Goal: Check status: Check status

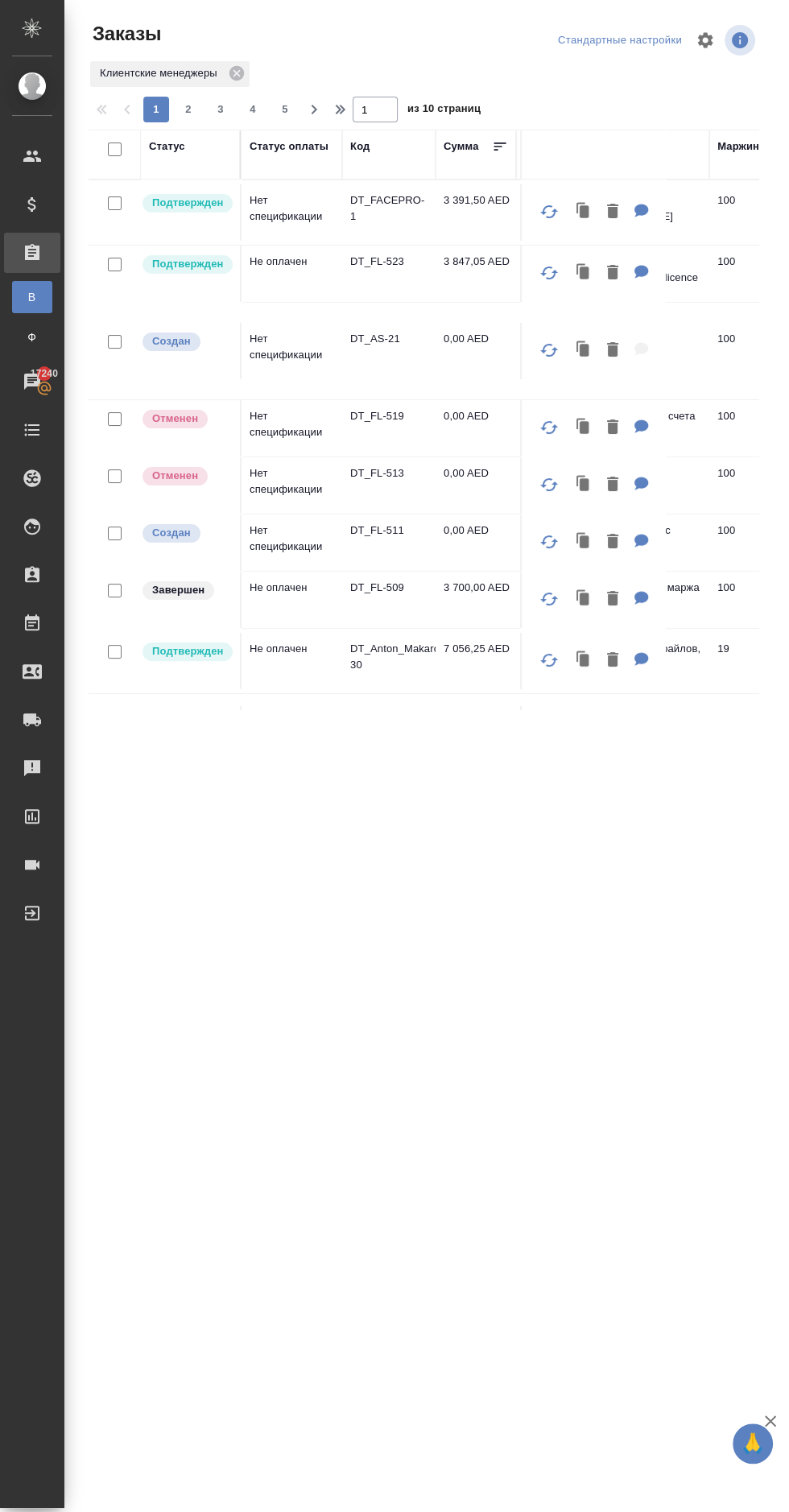
click at [466, 258] on td "3 847,05 AED" at bounding box center [476, 274] width 80 height 57
click at [371, 256] on p "DT_FL-523" at bounding box center [389, 261] width 78 height 16
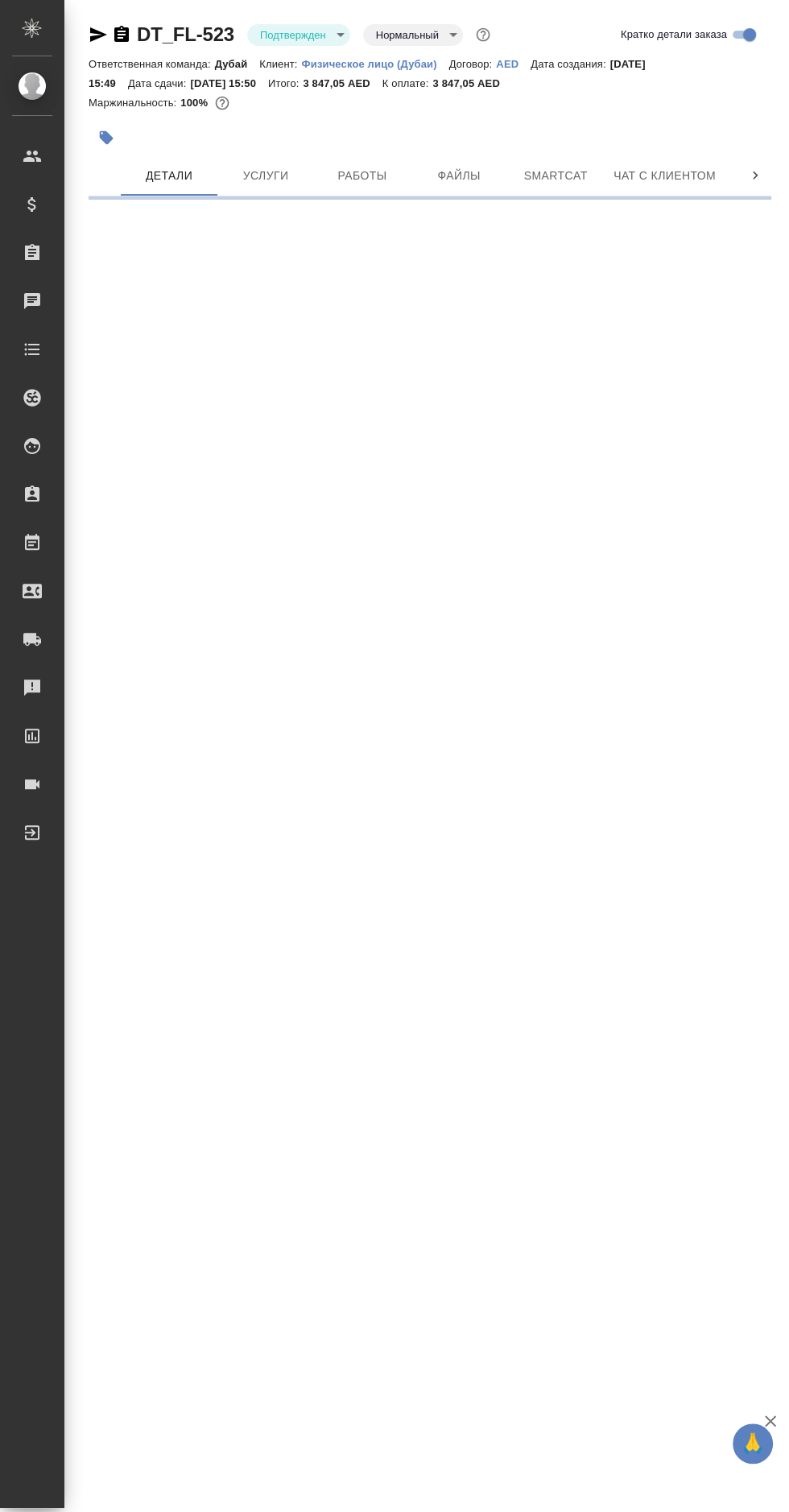
select select "RU"
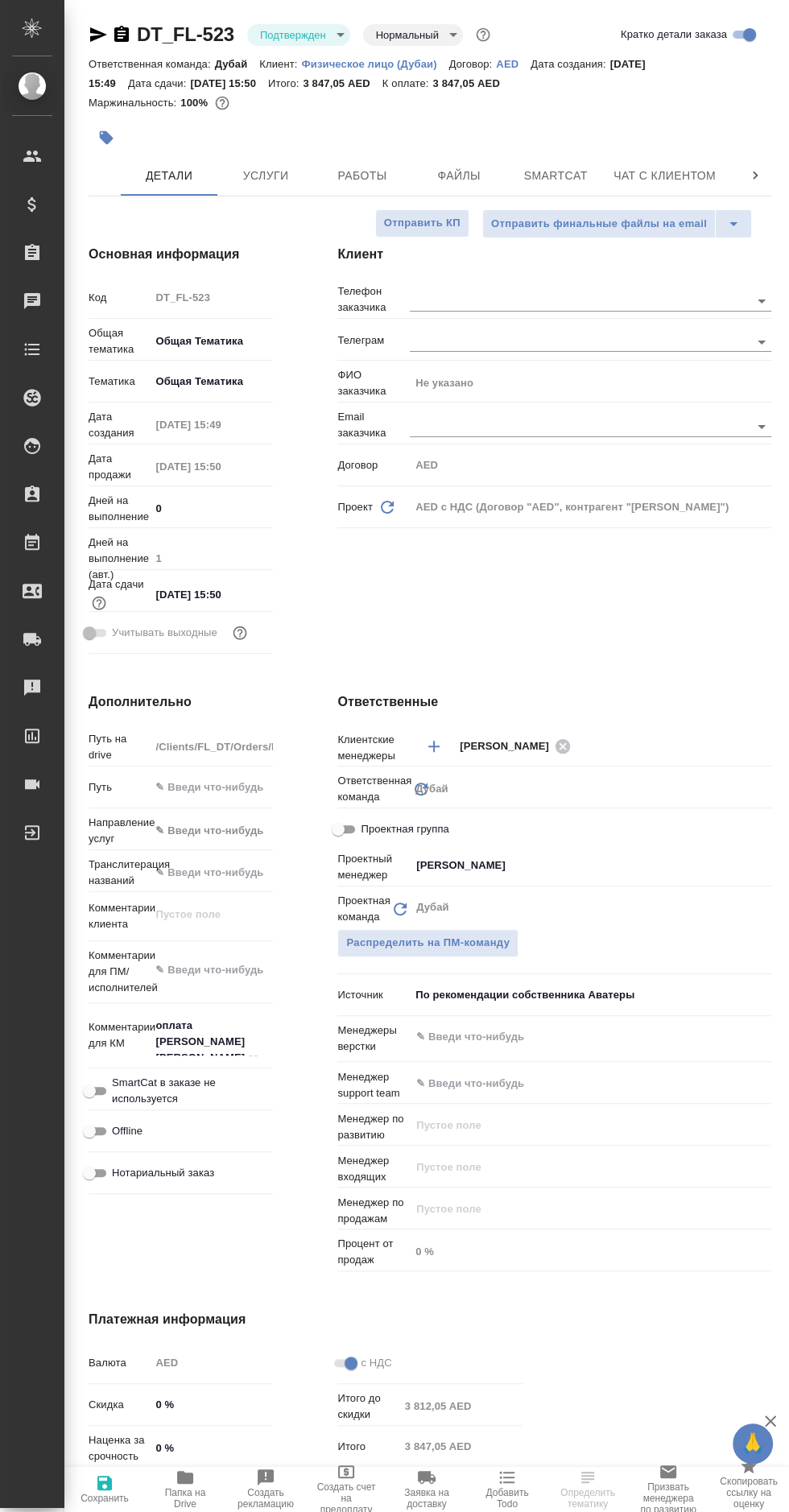
type textarea "x"
click at [599, 170] on span "Оплаты" at bounding box center [596, 175] width 78 height 20
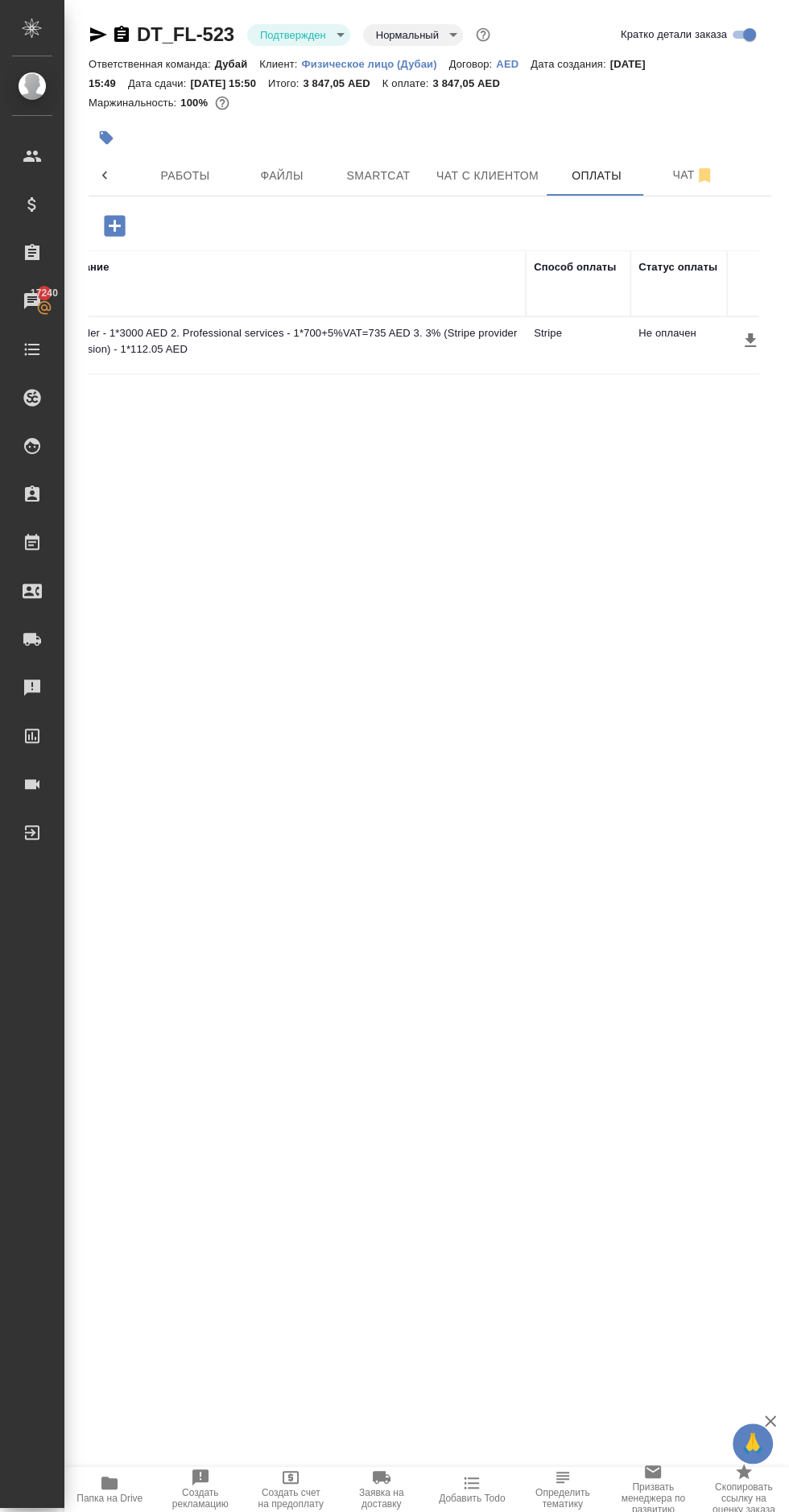
scroll to position [0, 486]
click at [702, 339] on icon "button" at bounding box center [702, 341] width 19 height 19
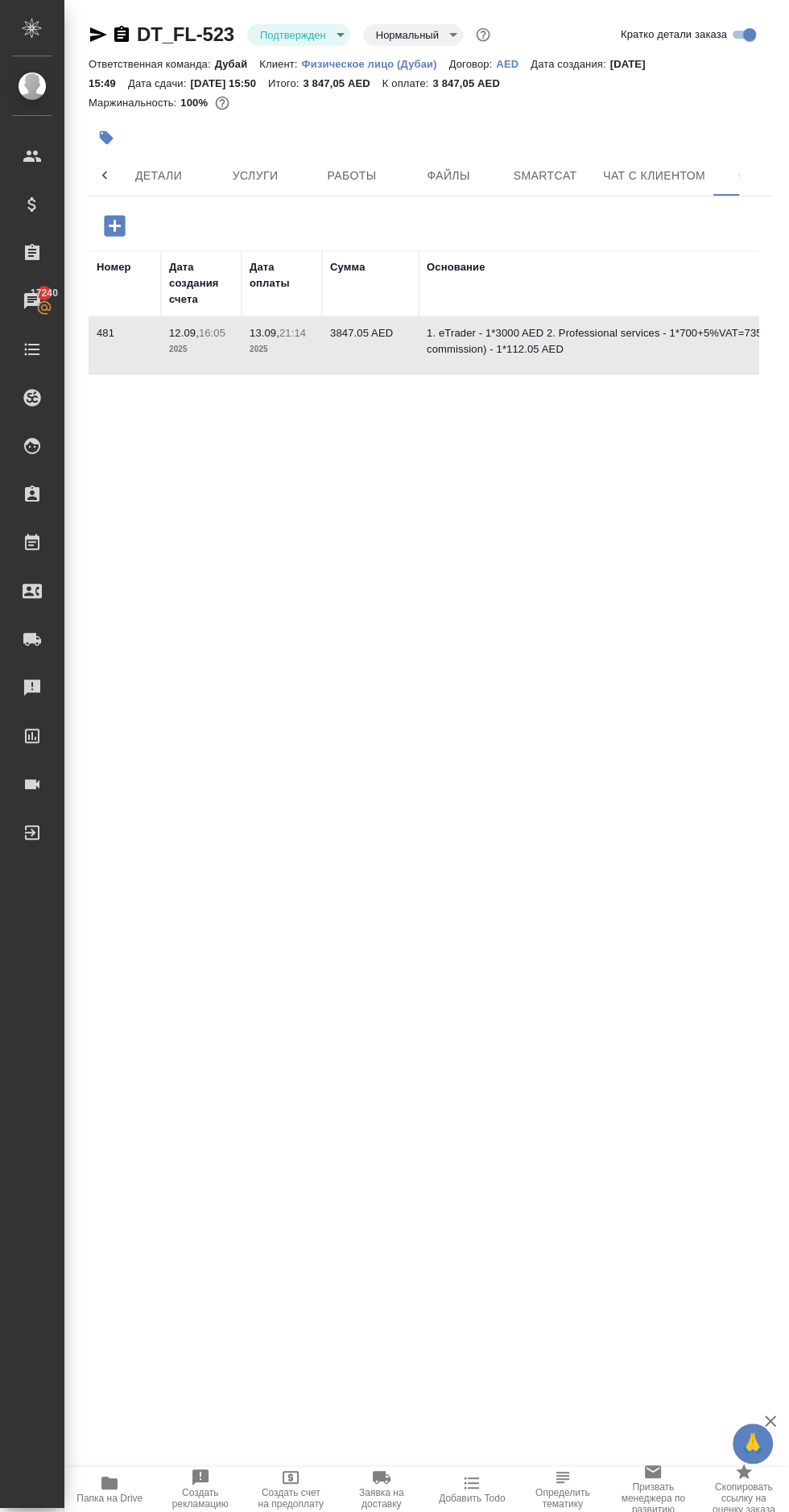
scroll to position [0, 0]
click at [165, 166] on span "Детали" at bounding box center [169, 175] width 78 height 20
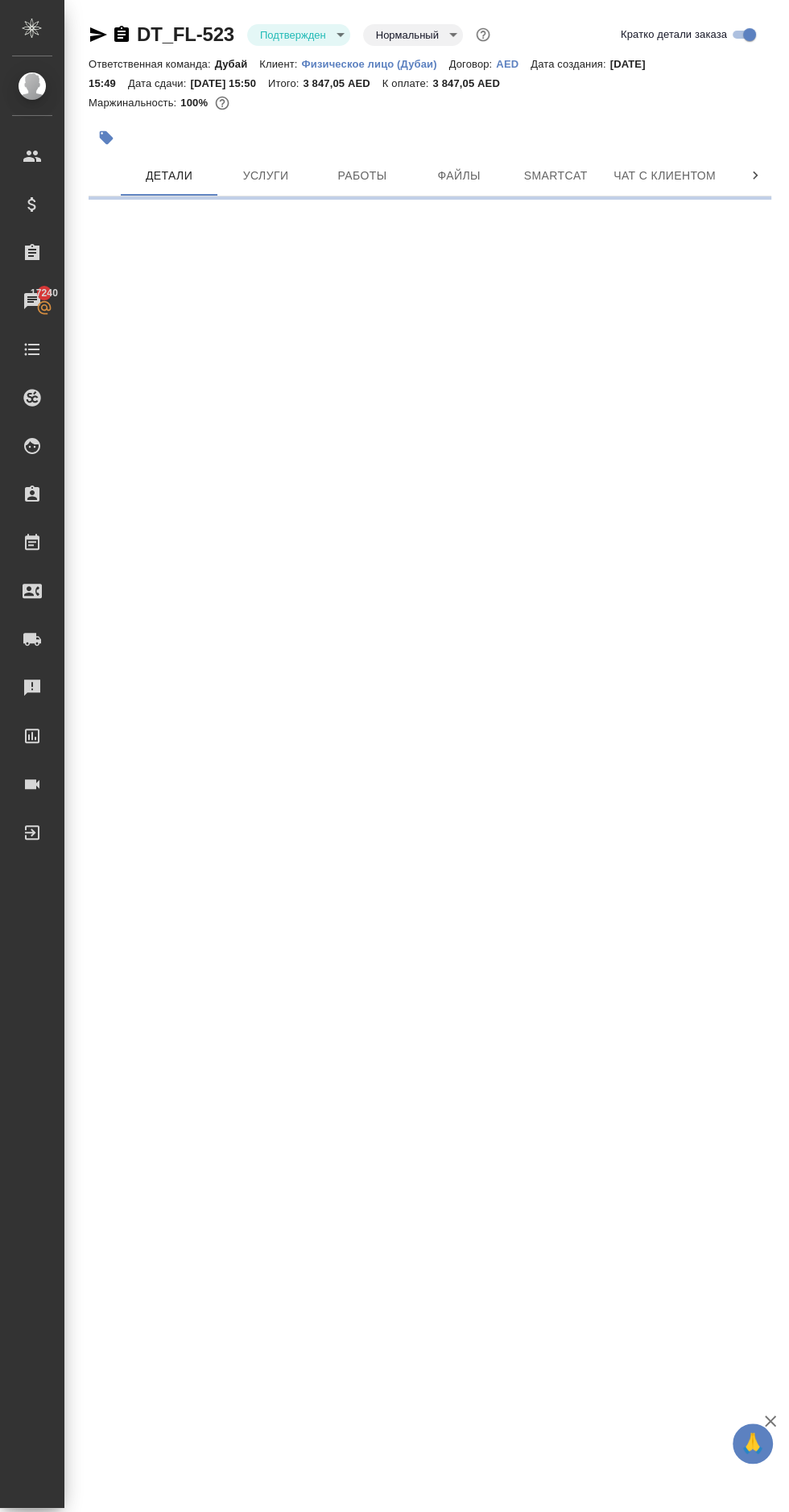
select select "RU"
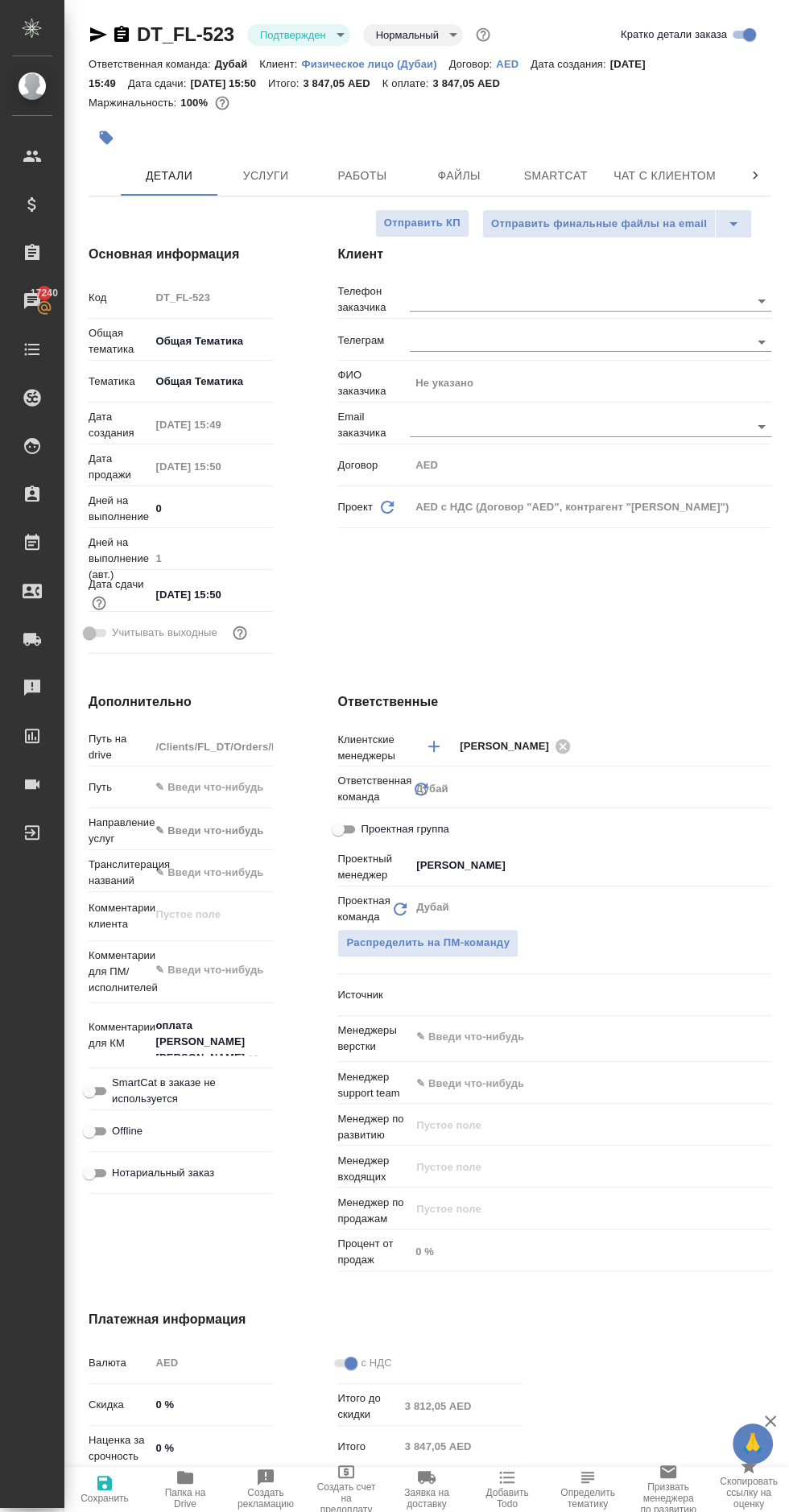
type textarea "x"
click at [458, 299] on input "text" at bounding box center [565, 301] width 310 height 19
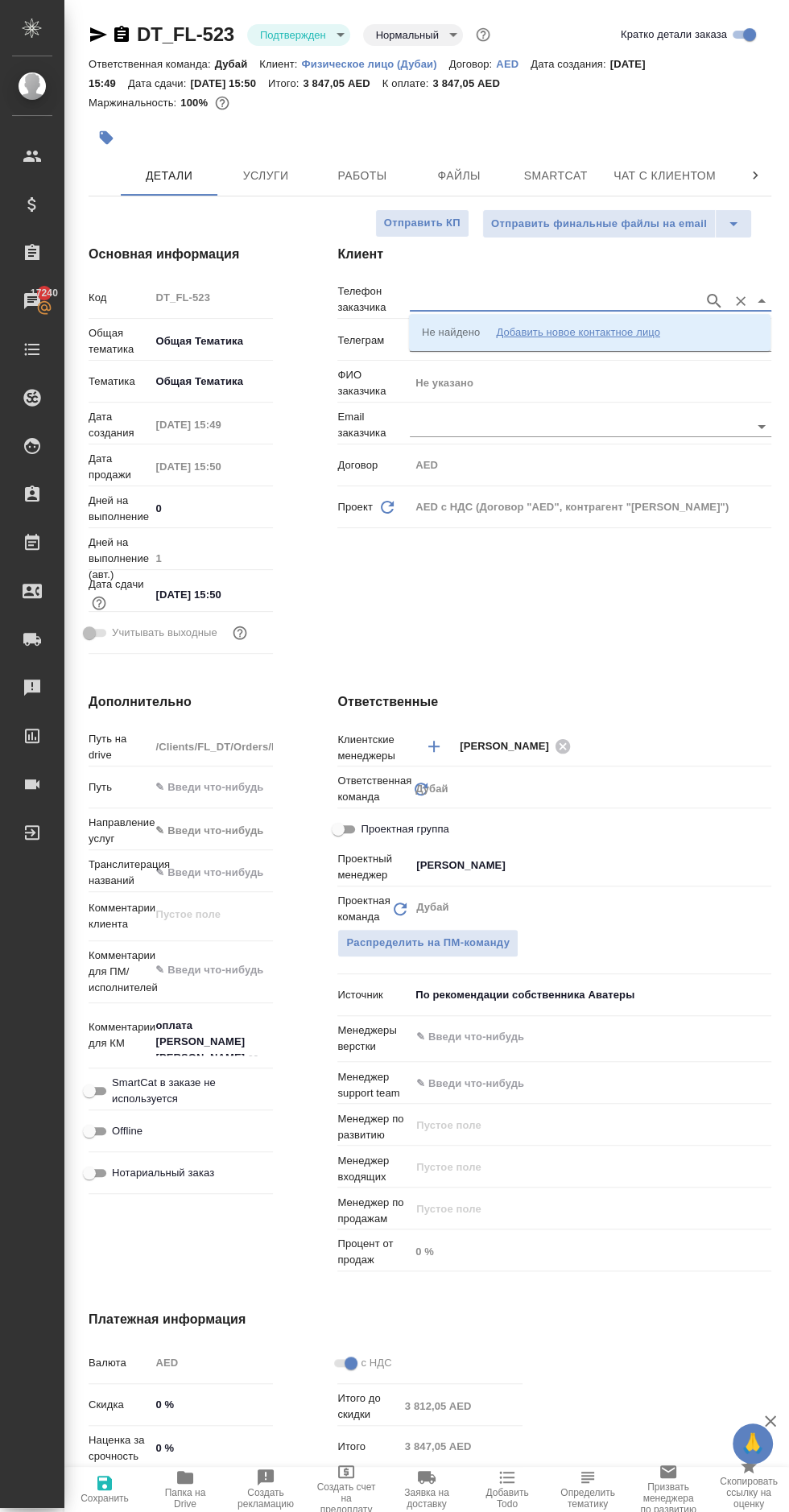
type textarea "x"
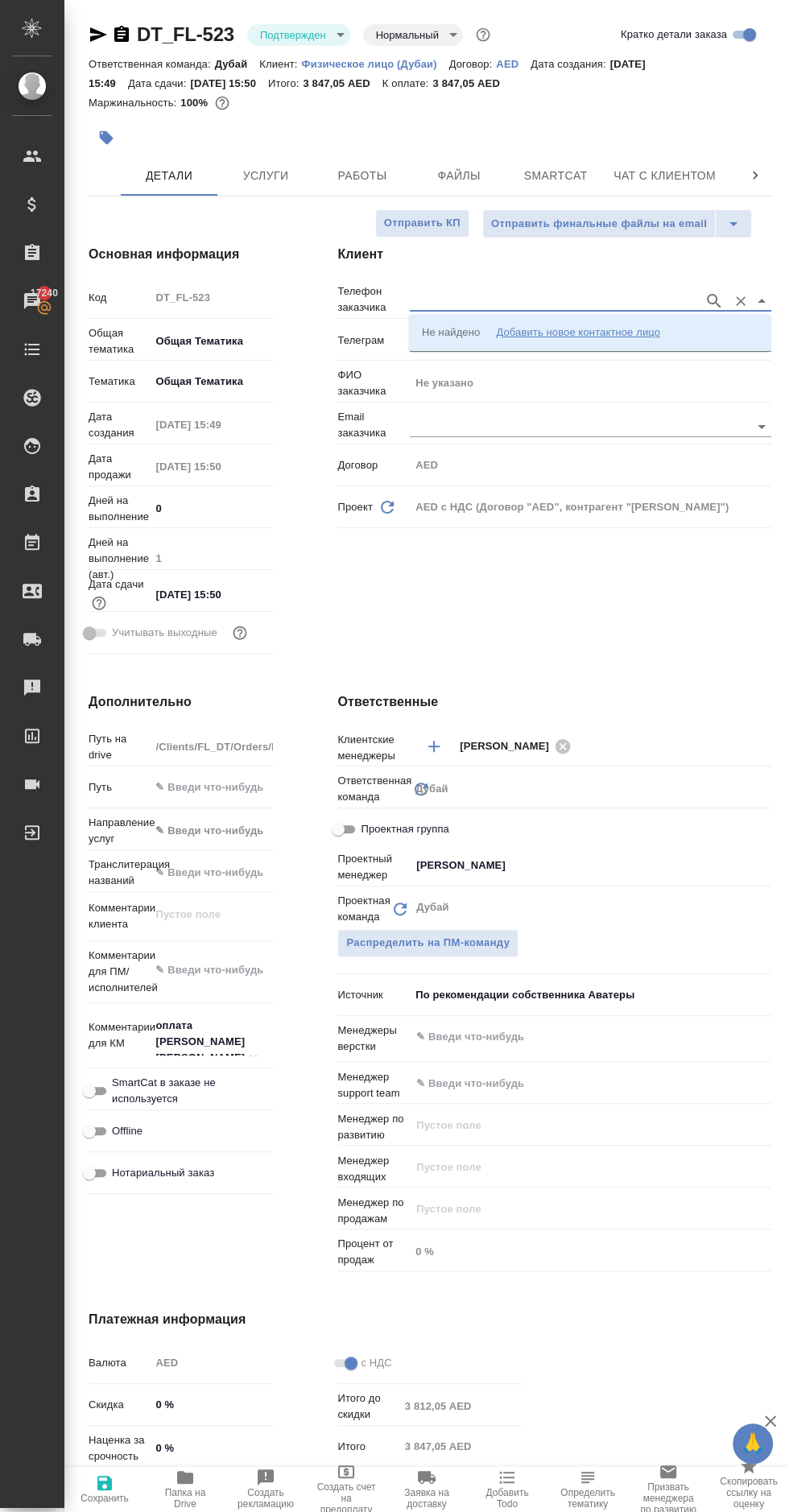
type textarea "x"
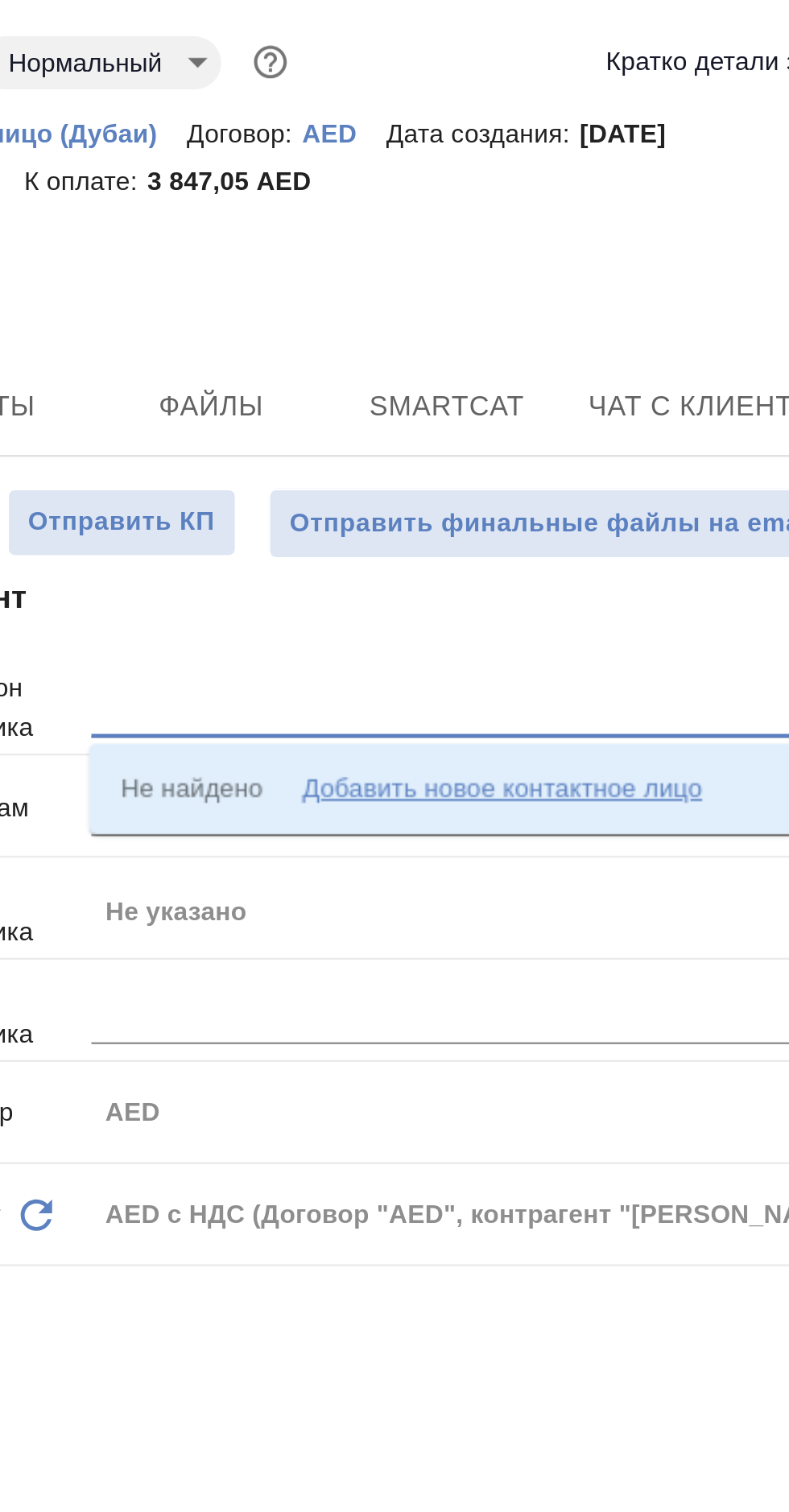
type textarea "x"
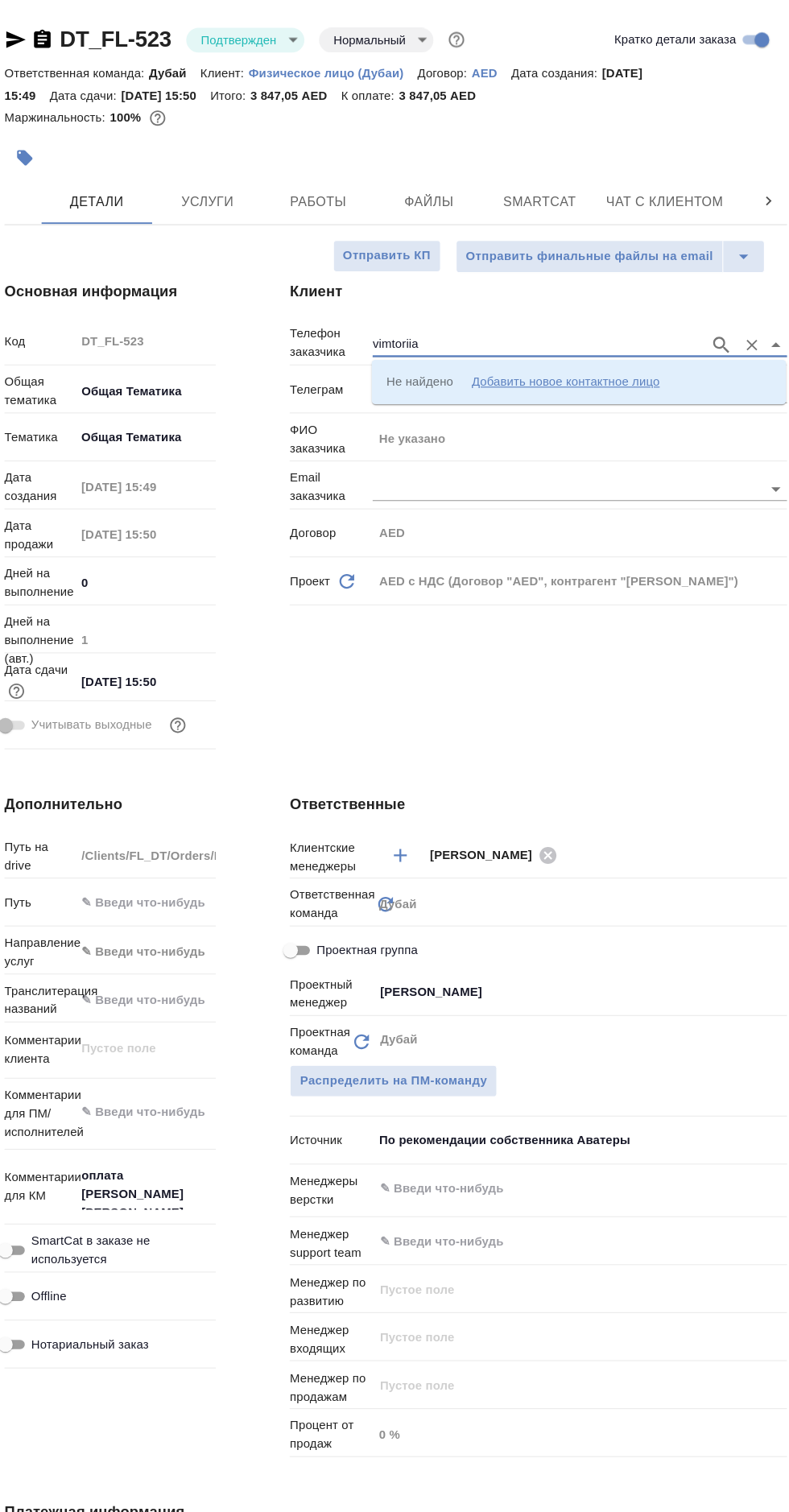
type input "vimtoriia"
type textarea "x"
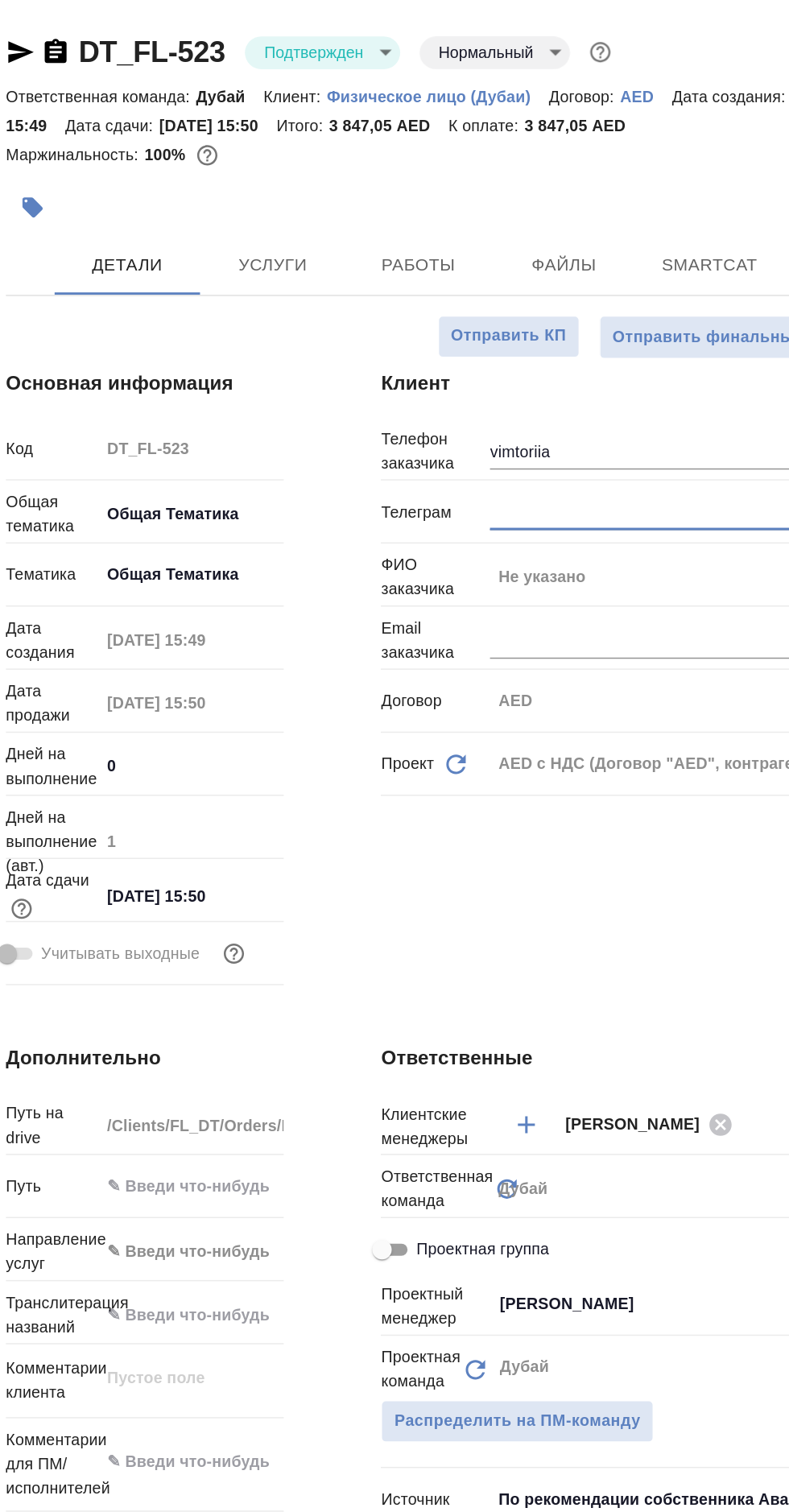
type textarea "x"
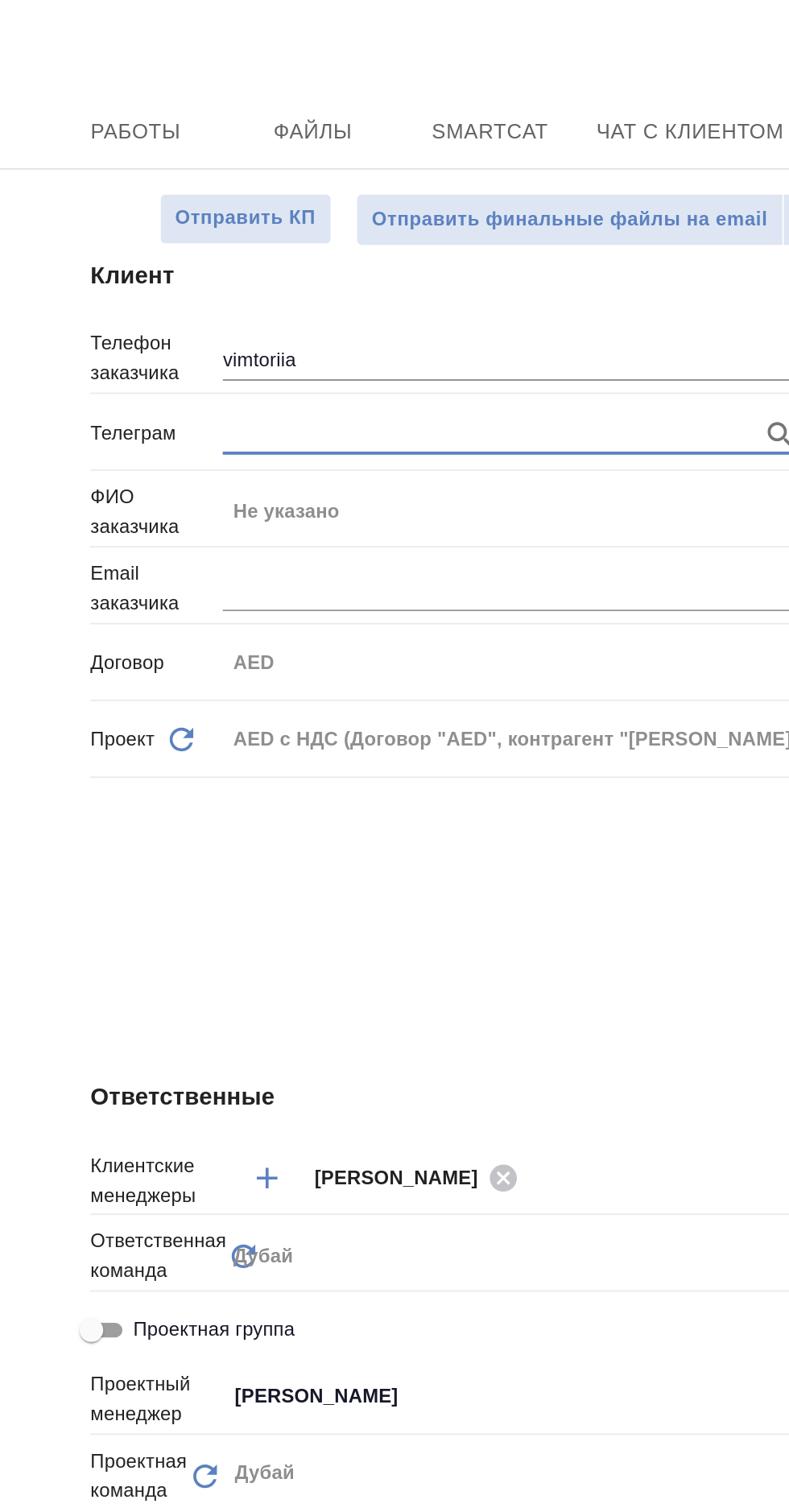
type textarea "x"
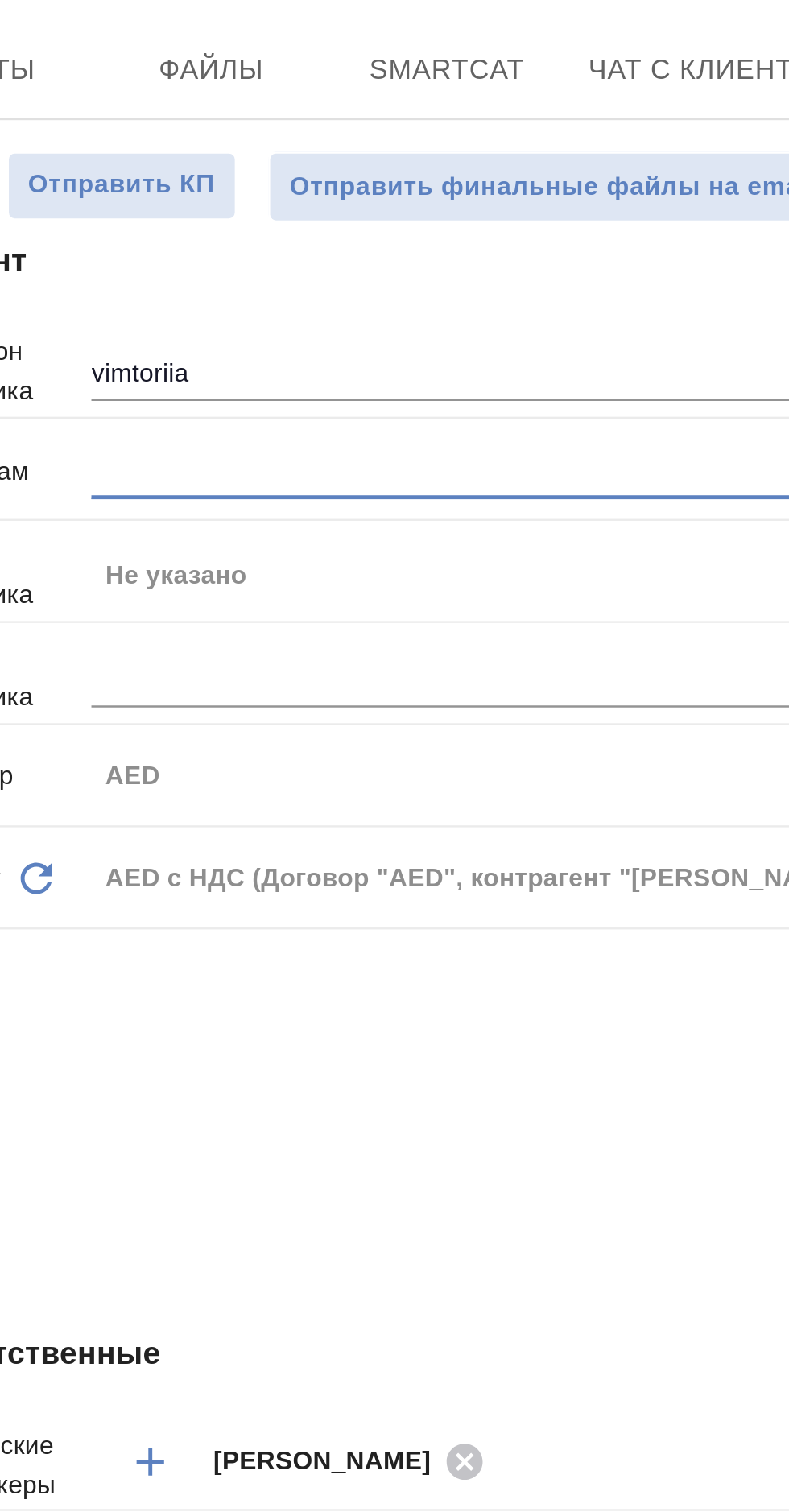
type textarea "x"
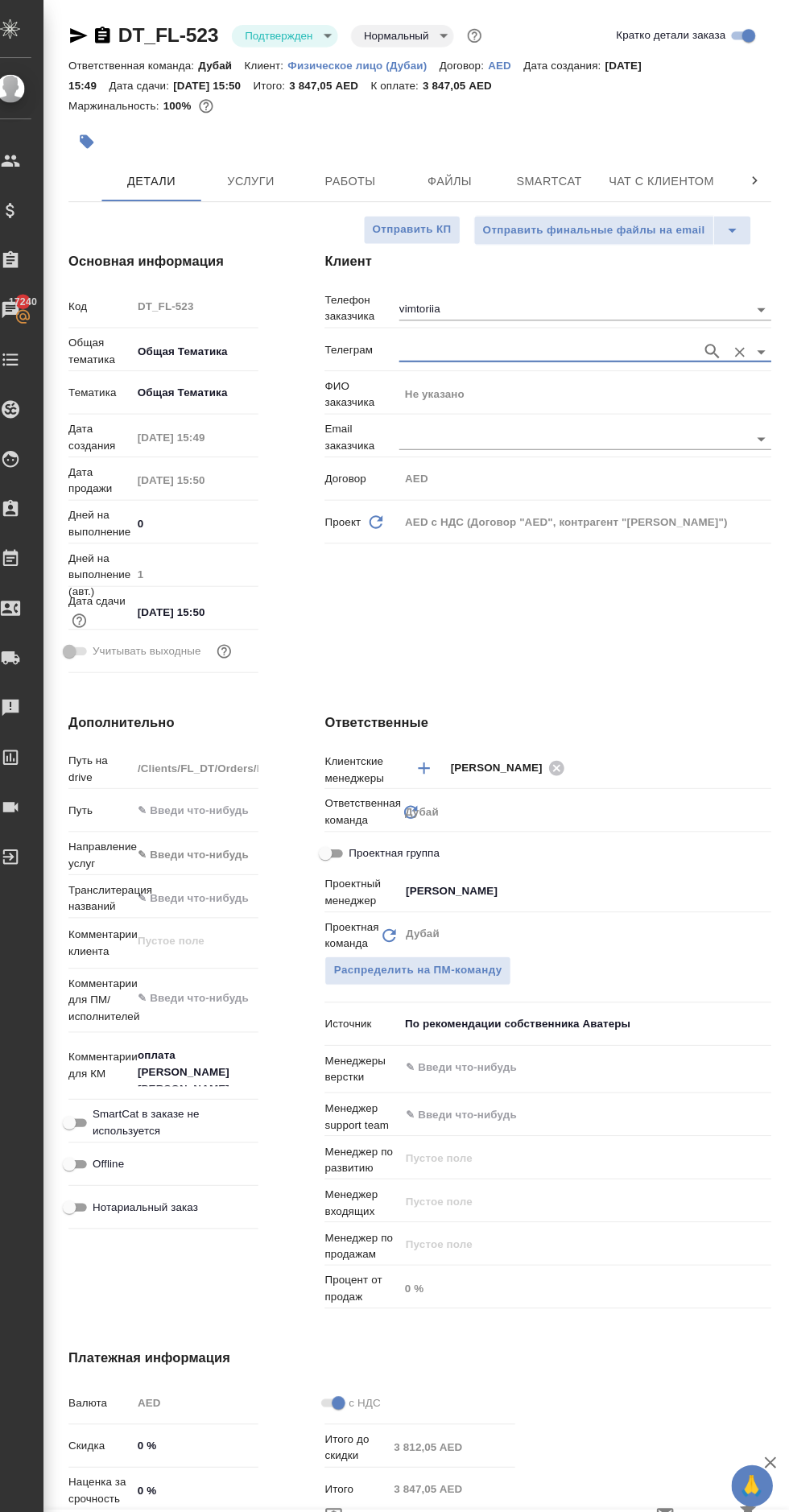
click at [710, 287] on div "vimtoriia" at bounding box center [590, 299] width 362 height 30
type textarea "x"
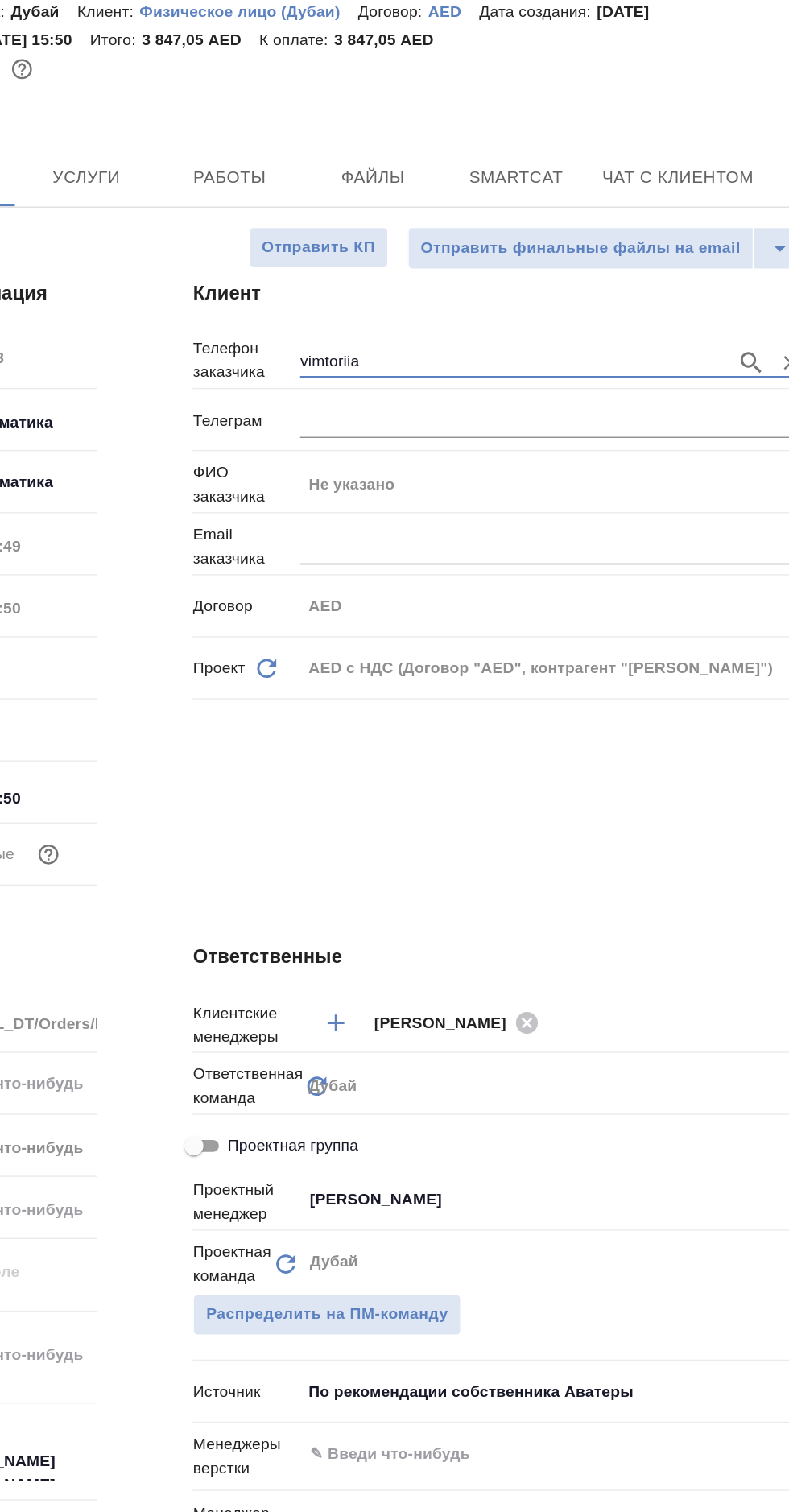
type textarea "x"
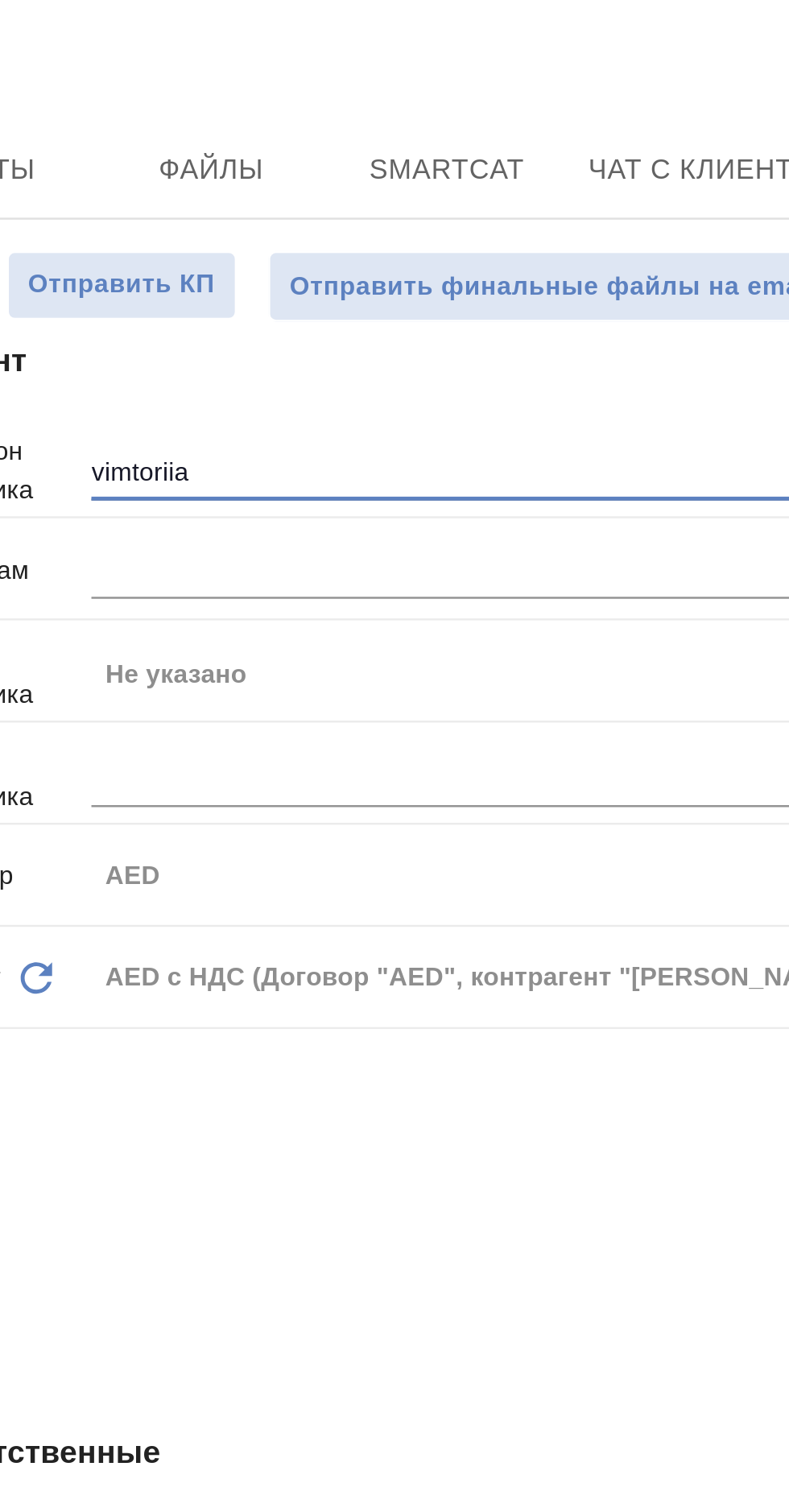
type textarea "x"
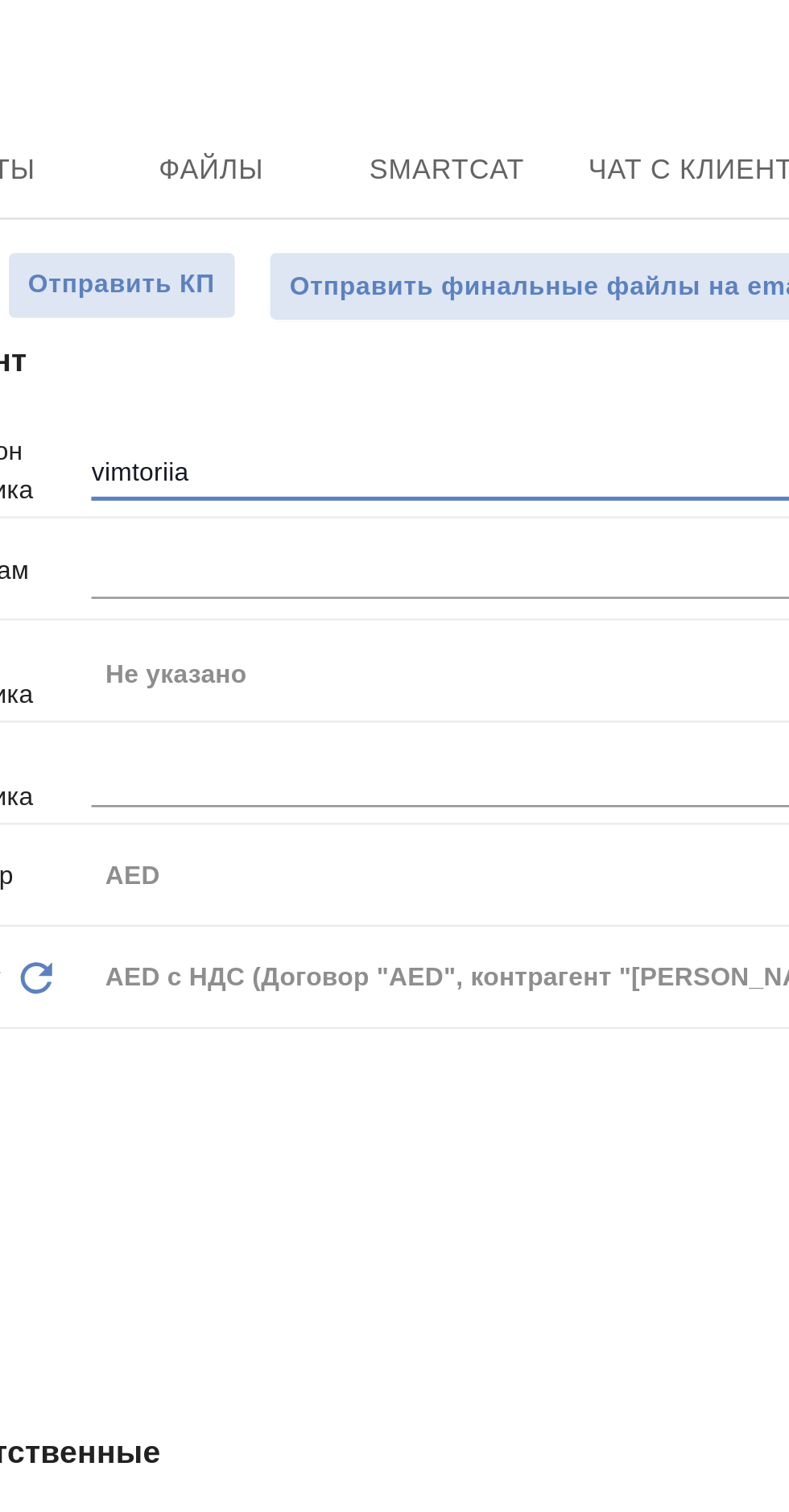
type textarea "x"
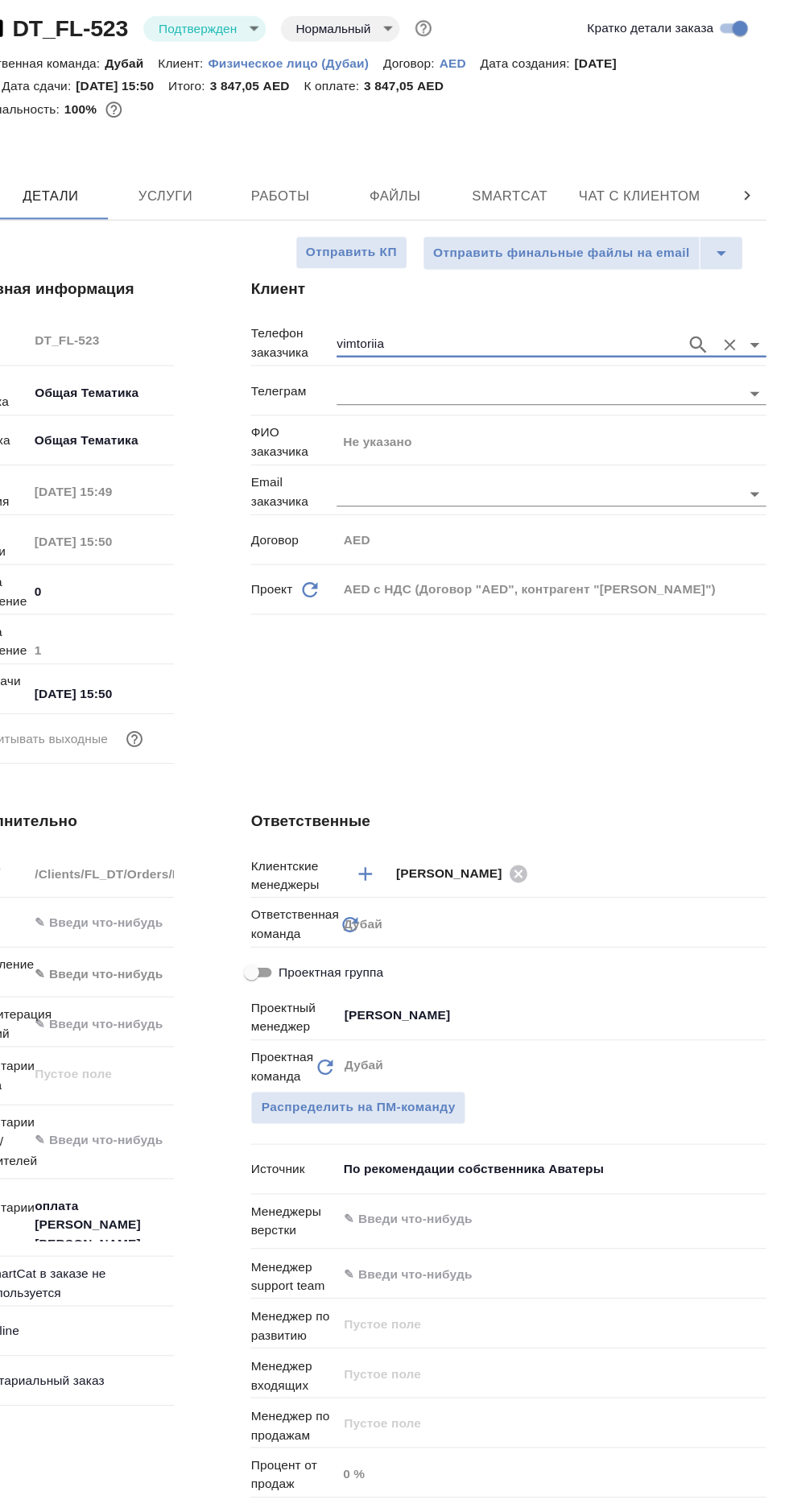
click at [708, 298] on icon "button" at bounding box center [712, 300] width 19 height 19
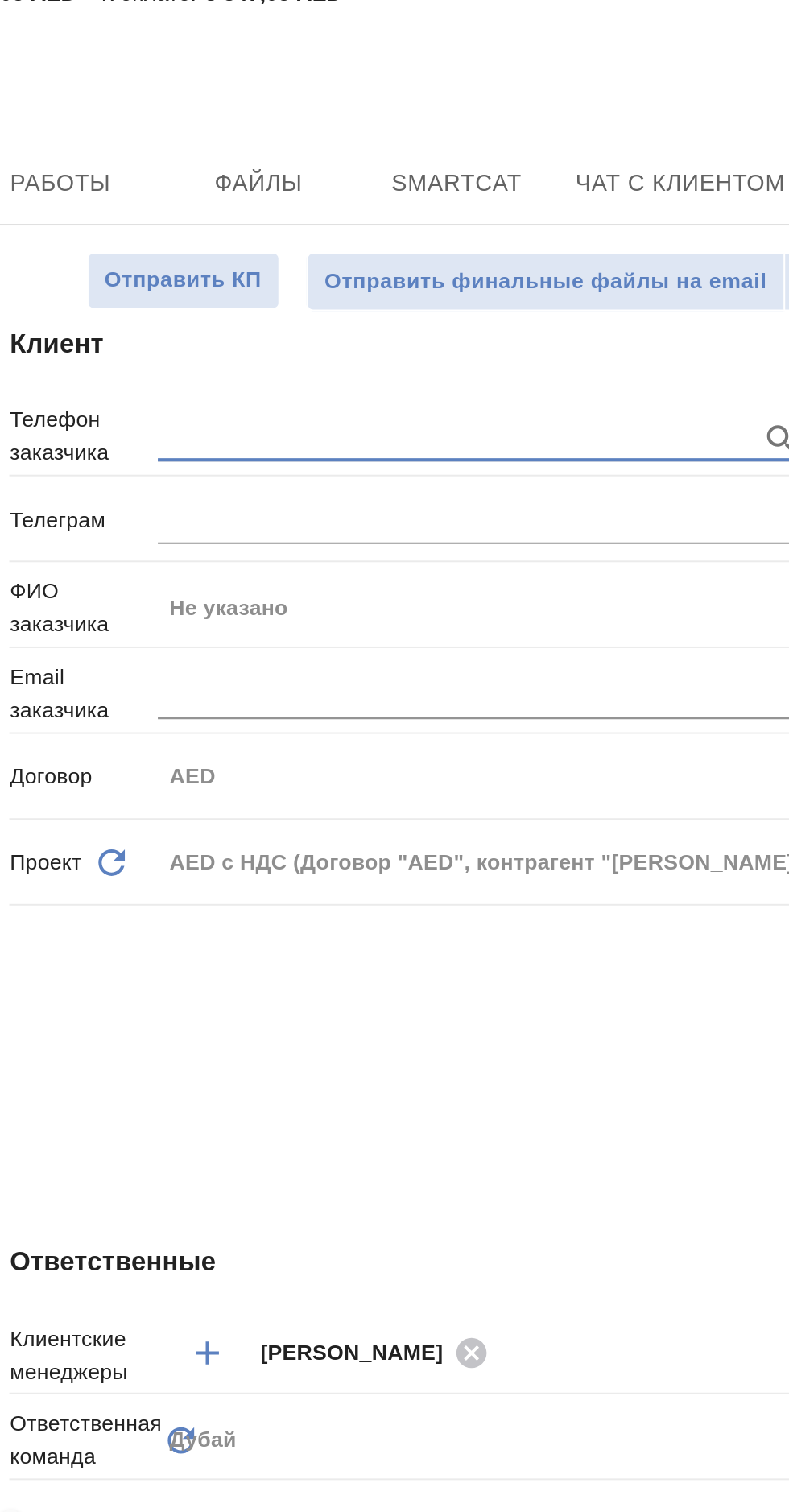
scroll to position [2, 2]
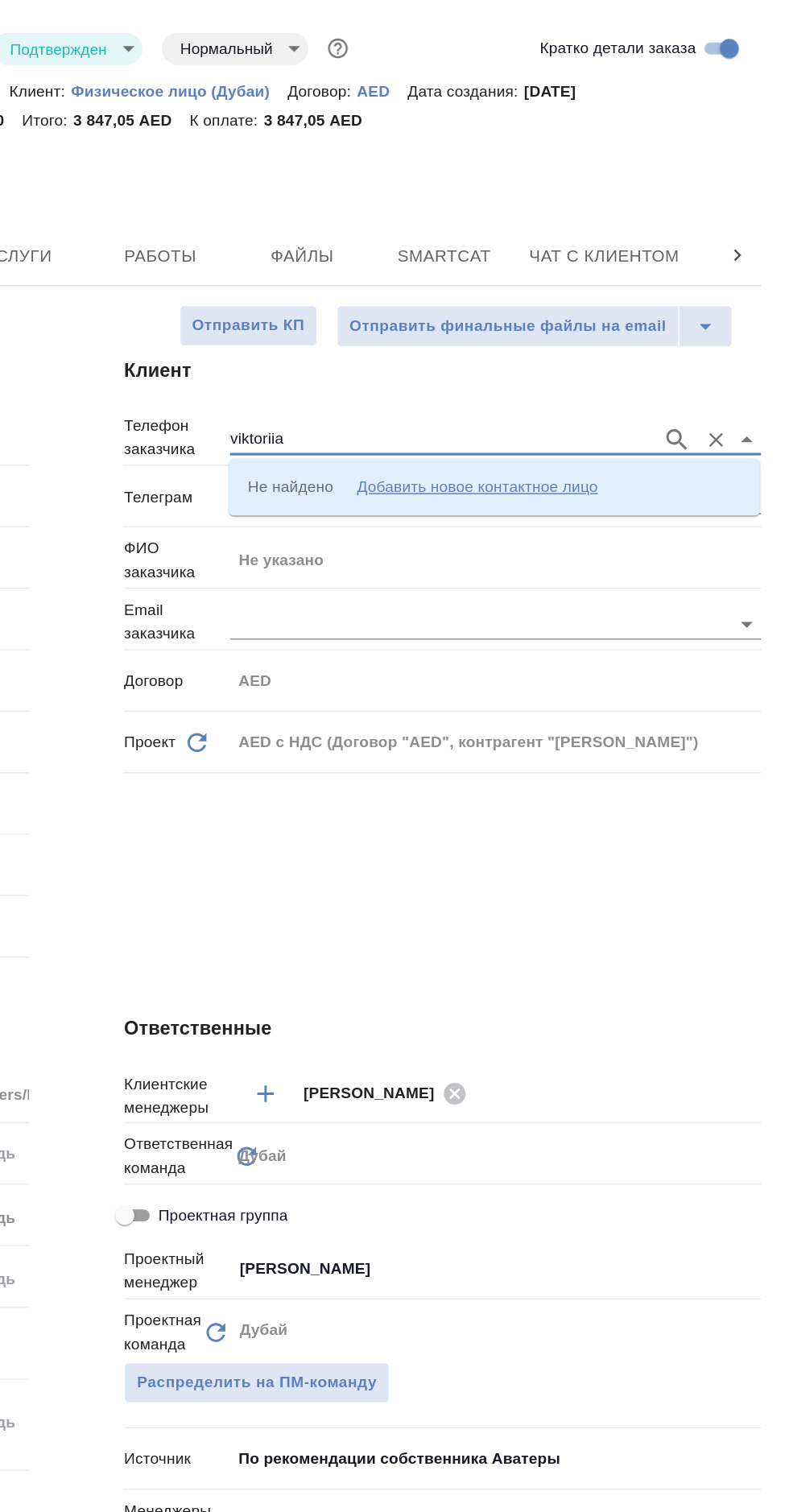
type input "viktoriia"
type textarea "x"
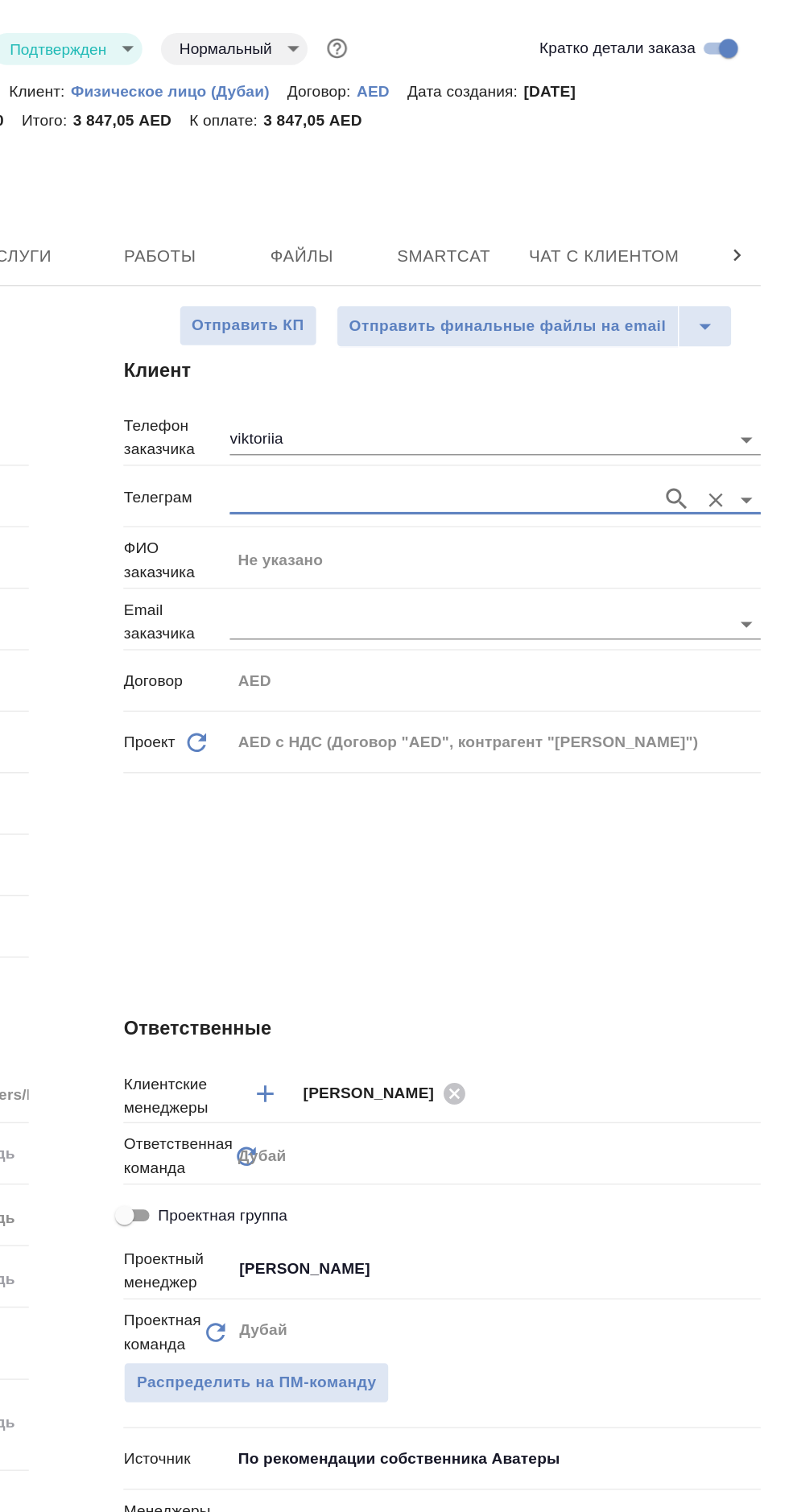
type textarea "x"
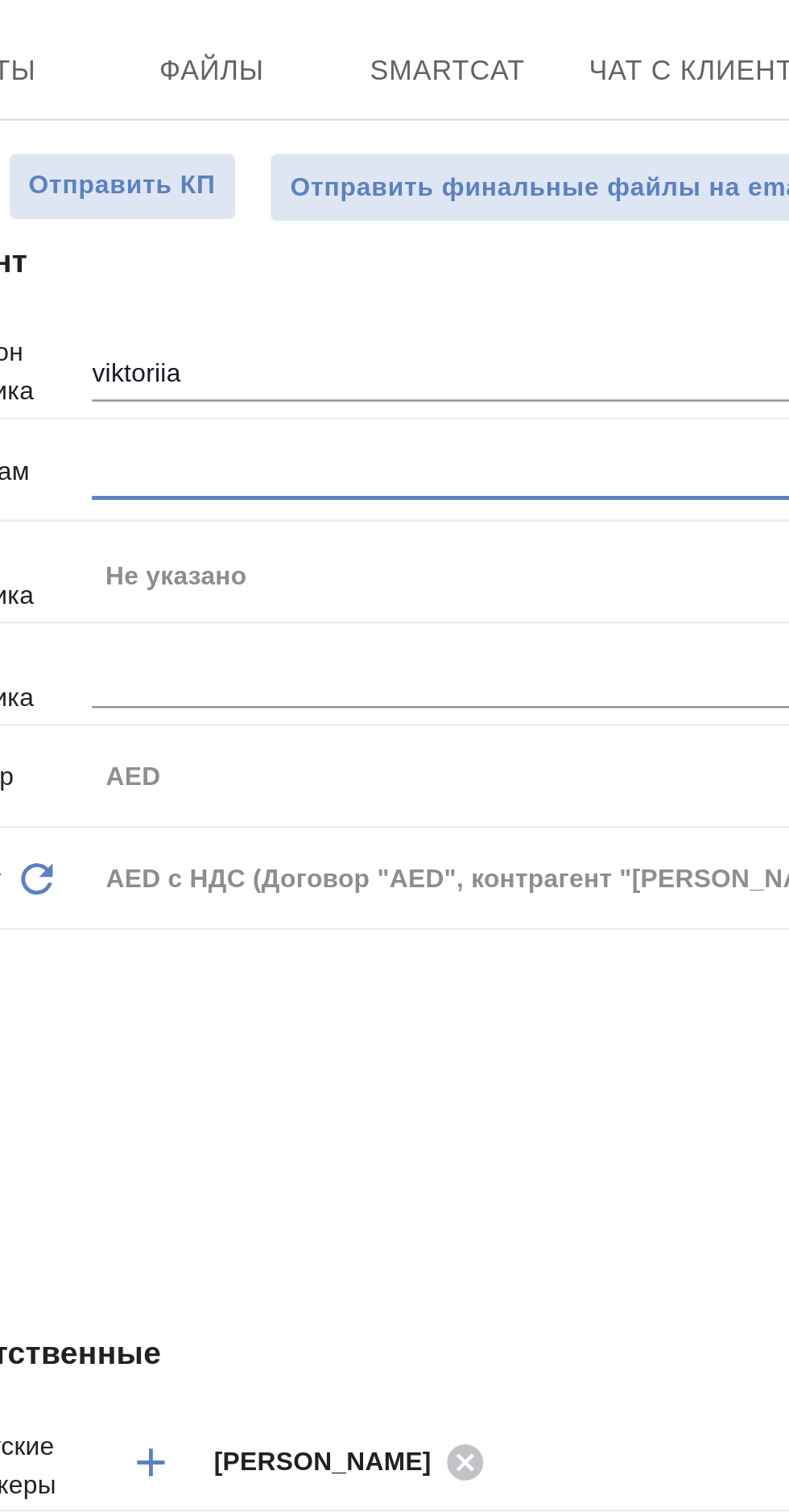
type textarea "x"
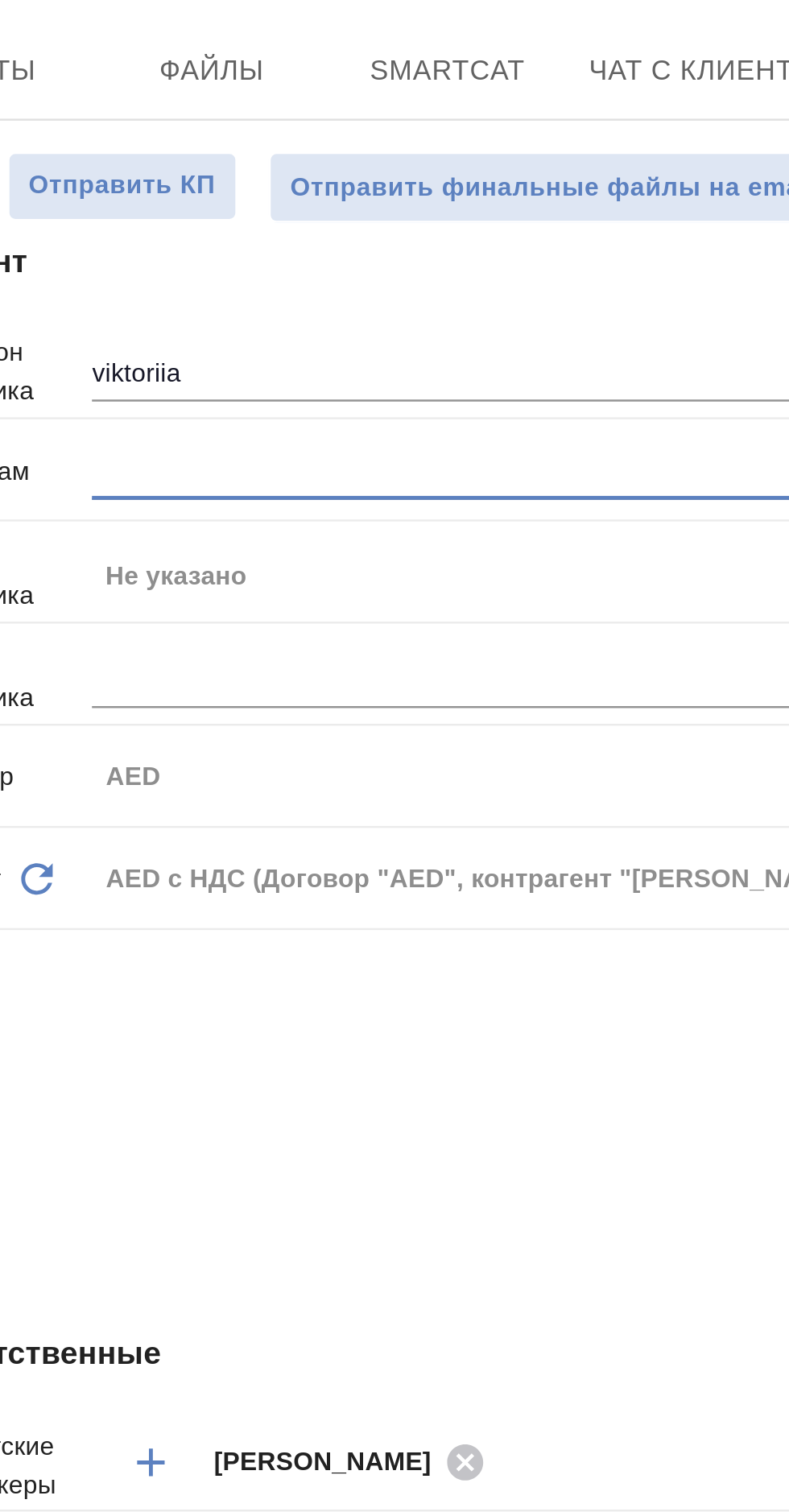
type textarea "x"
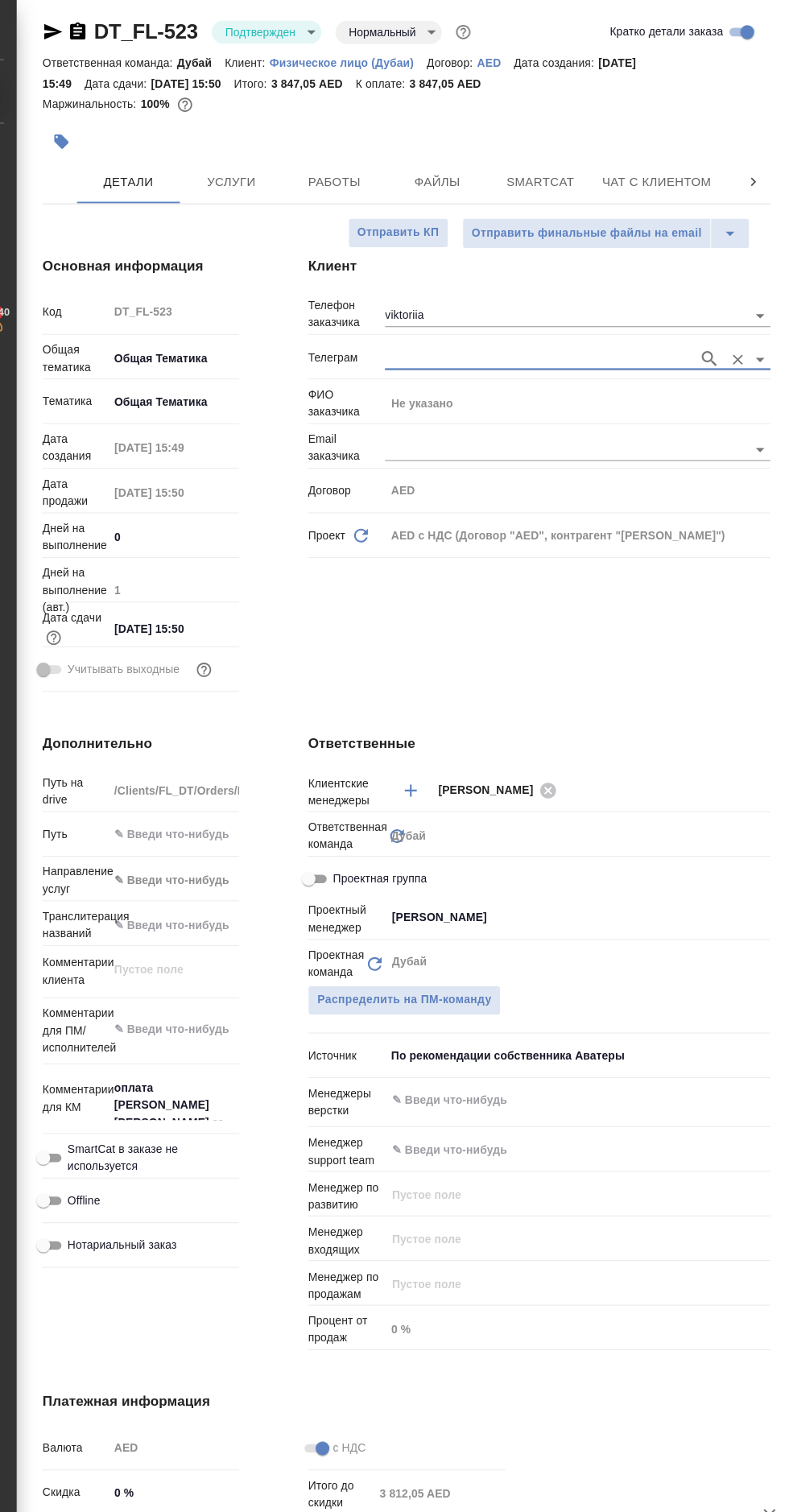
click at [587, 288] on input "viktoriia" at bounding box center [565, 295] width 310 height 19
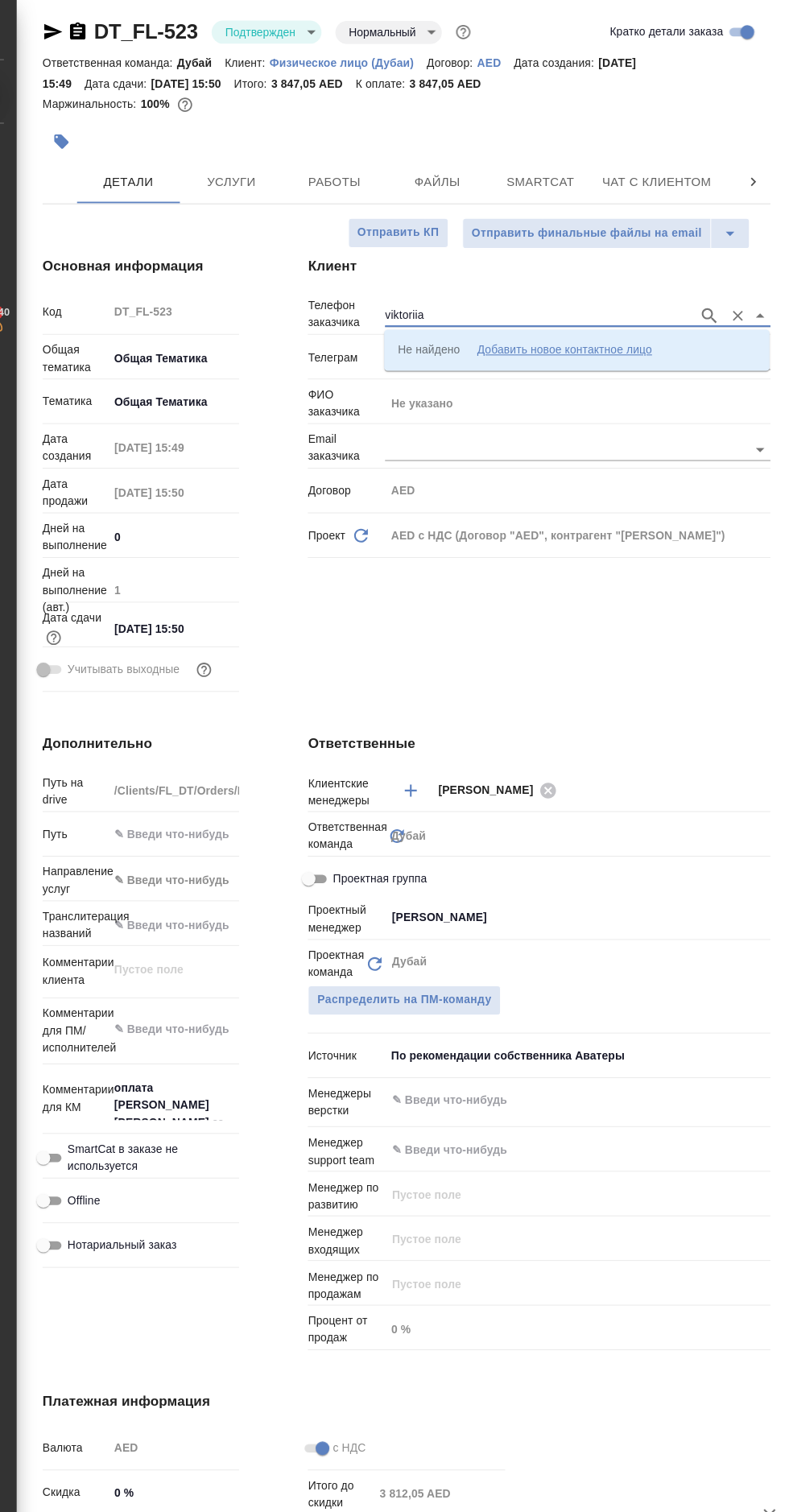
type textarea "x"
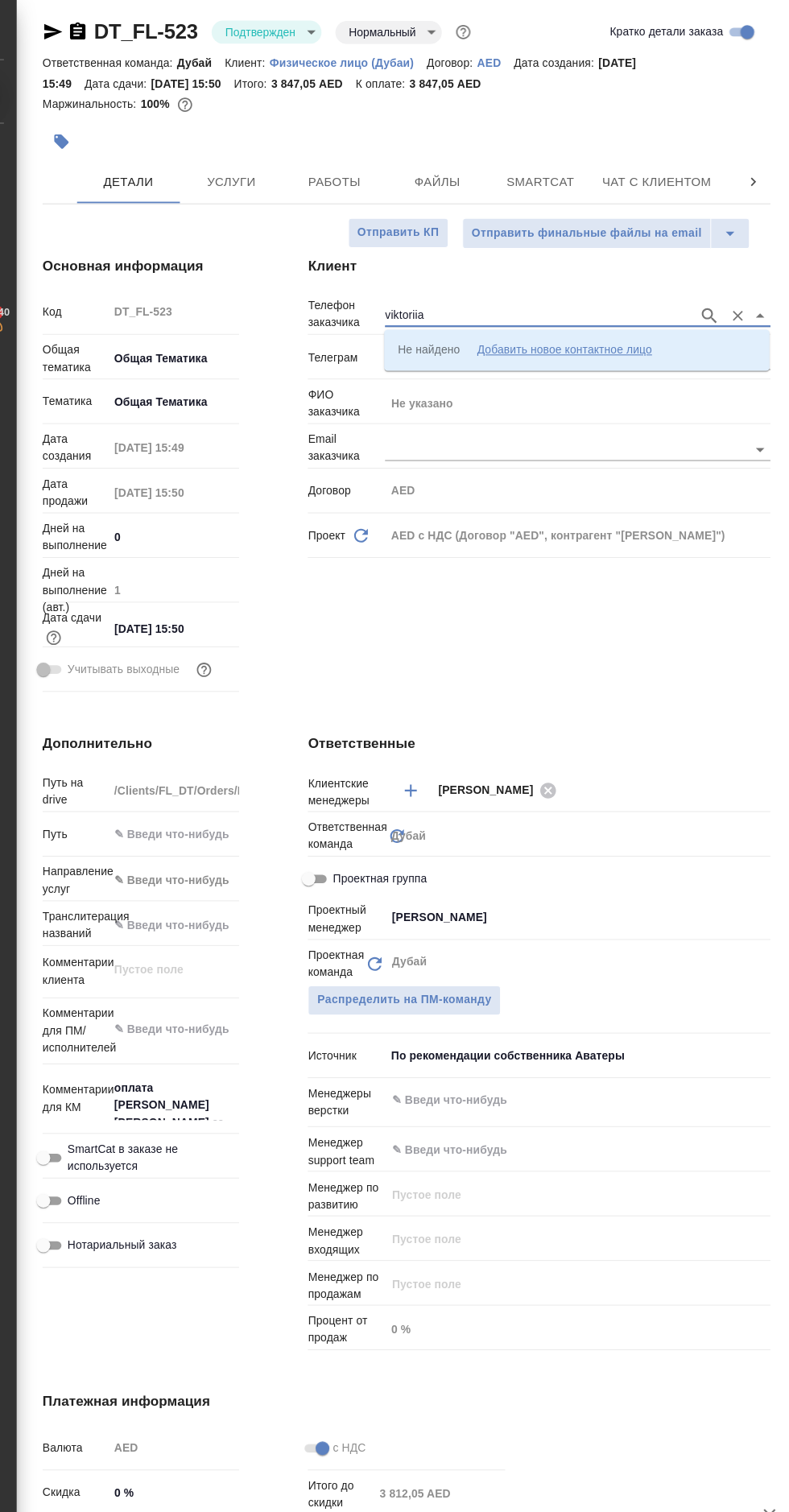
type textarea "x"
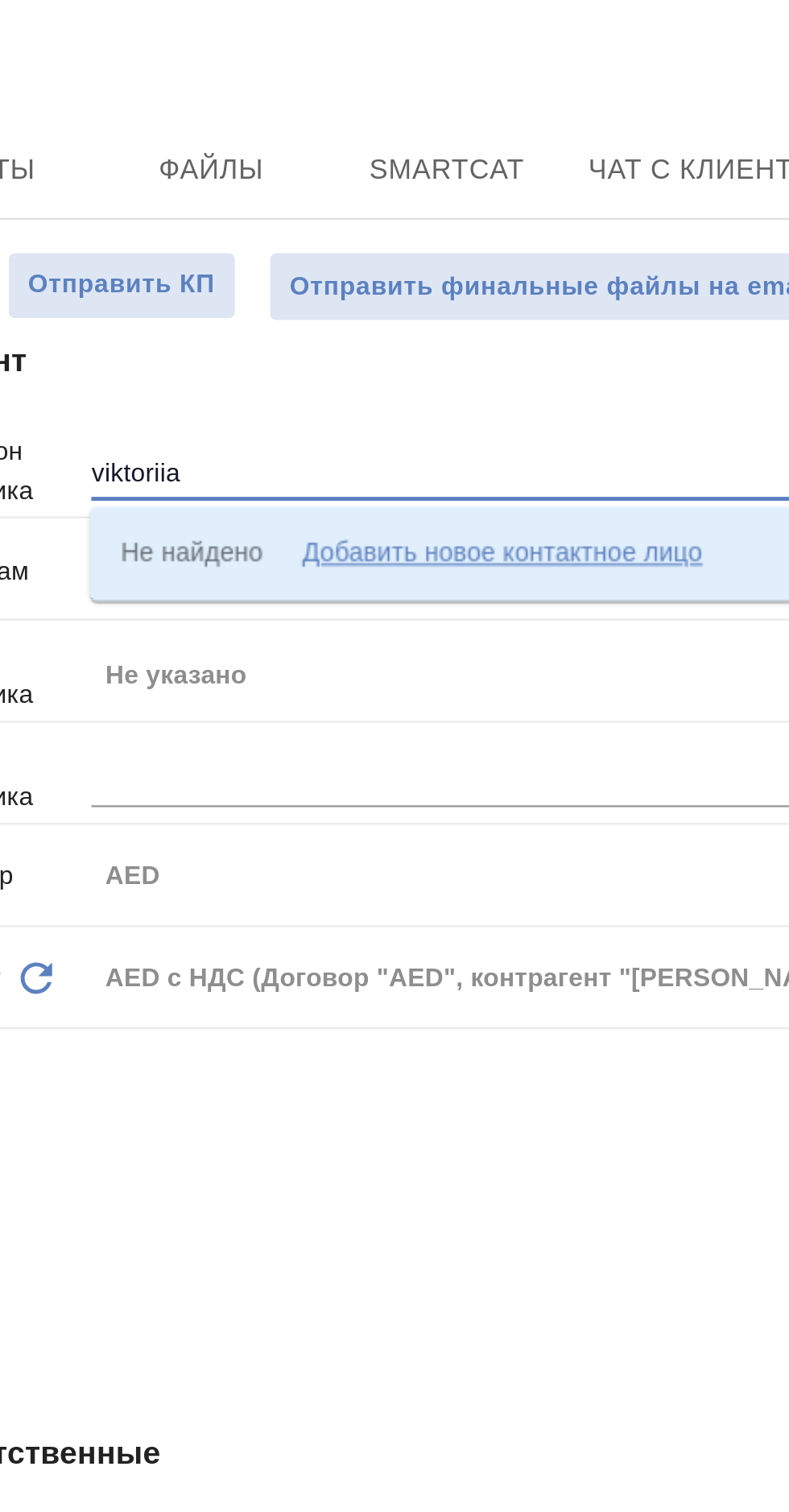
type textarea "x"
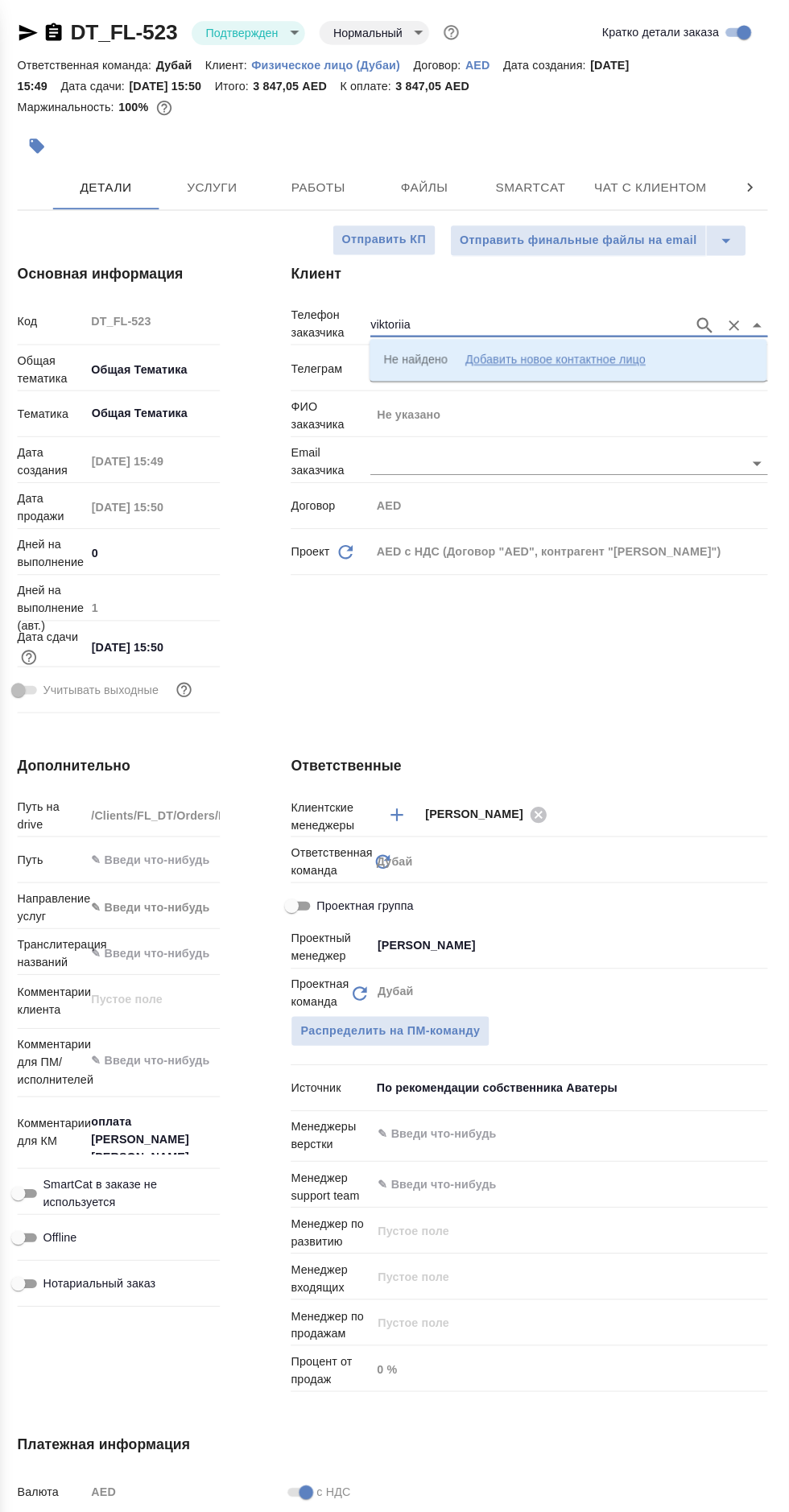
click at [712, 294] on icon "button" at bounding box center [712, 296] width 19 height 19
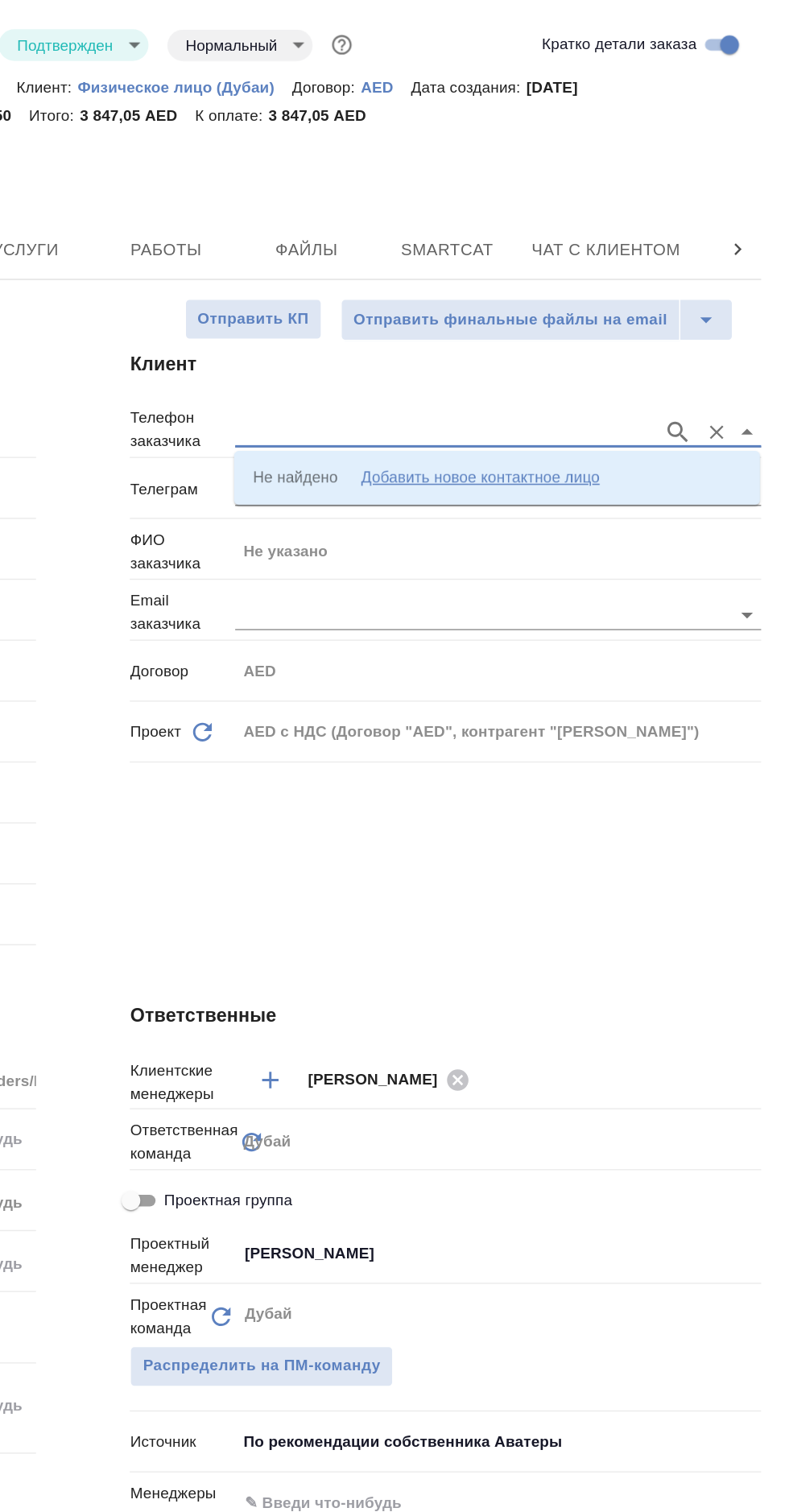
click at [736, 293] on icon "Очистить" at bounding box center [739, 296] width 10 height 10
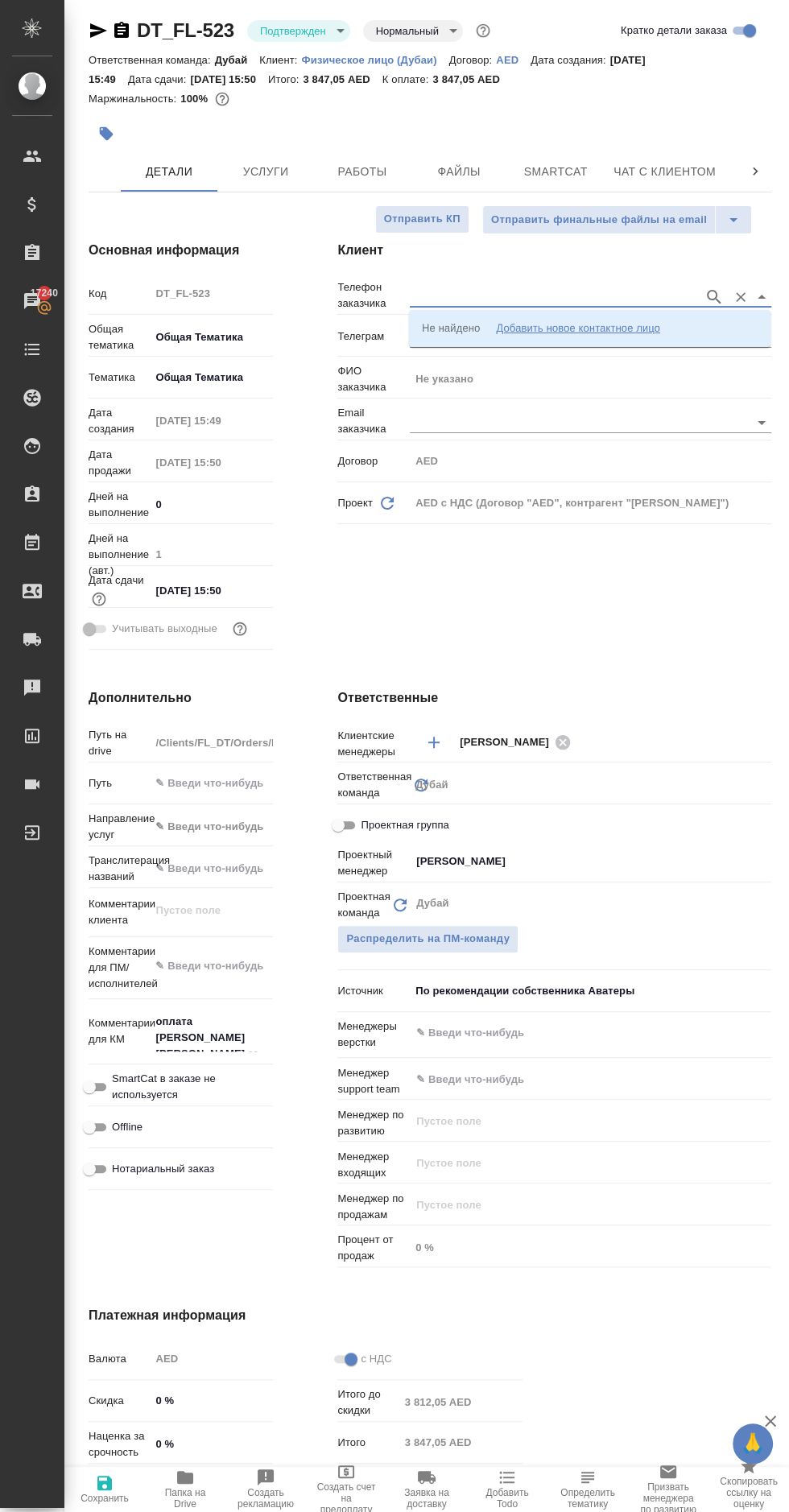
scroll to position [21, 0]
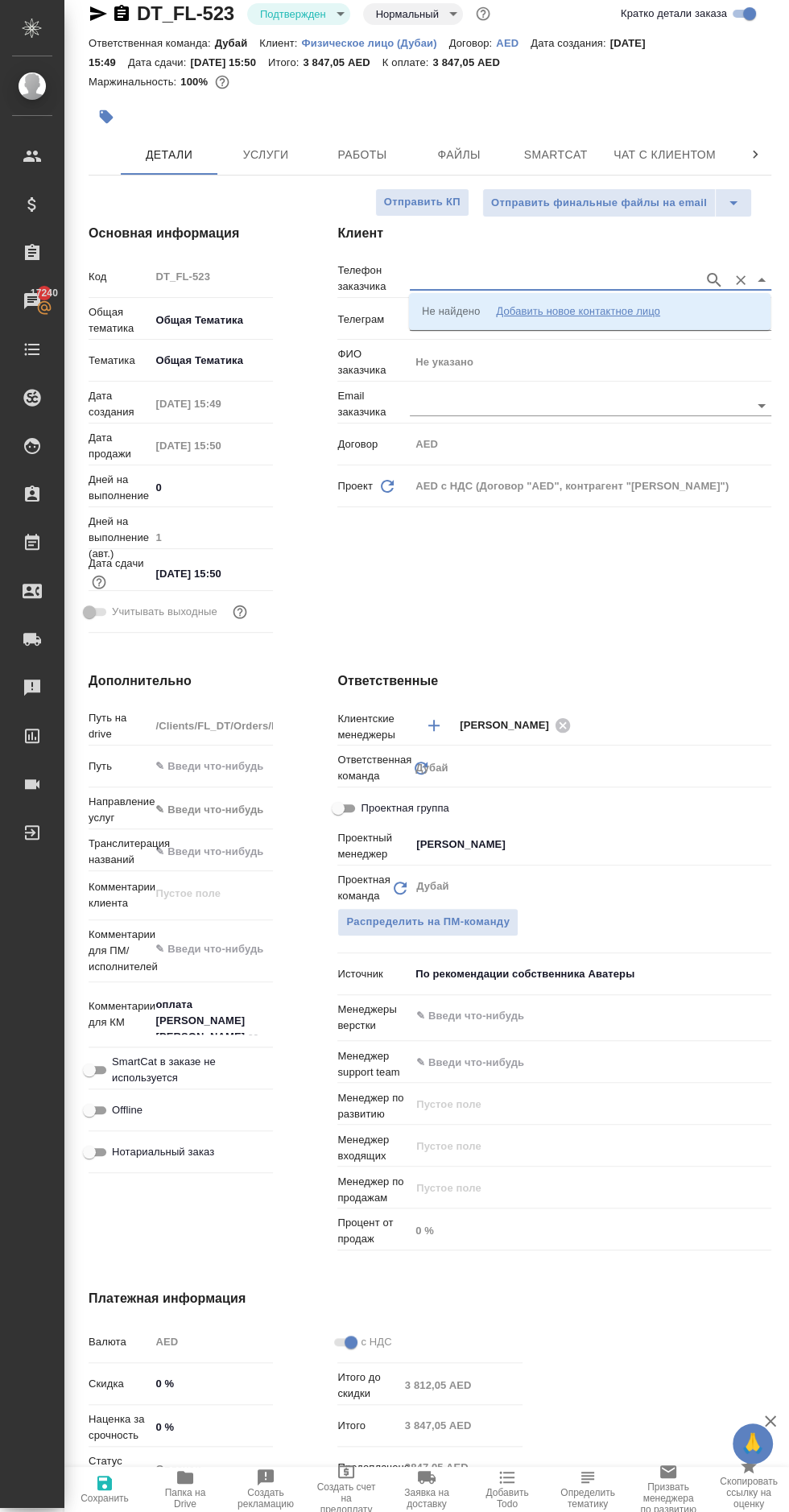
type textarea "x"
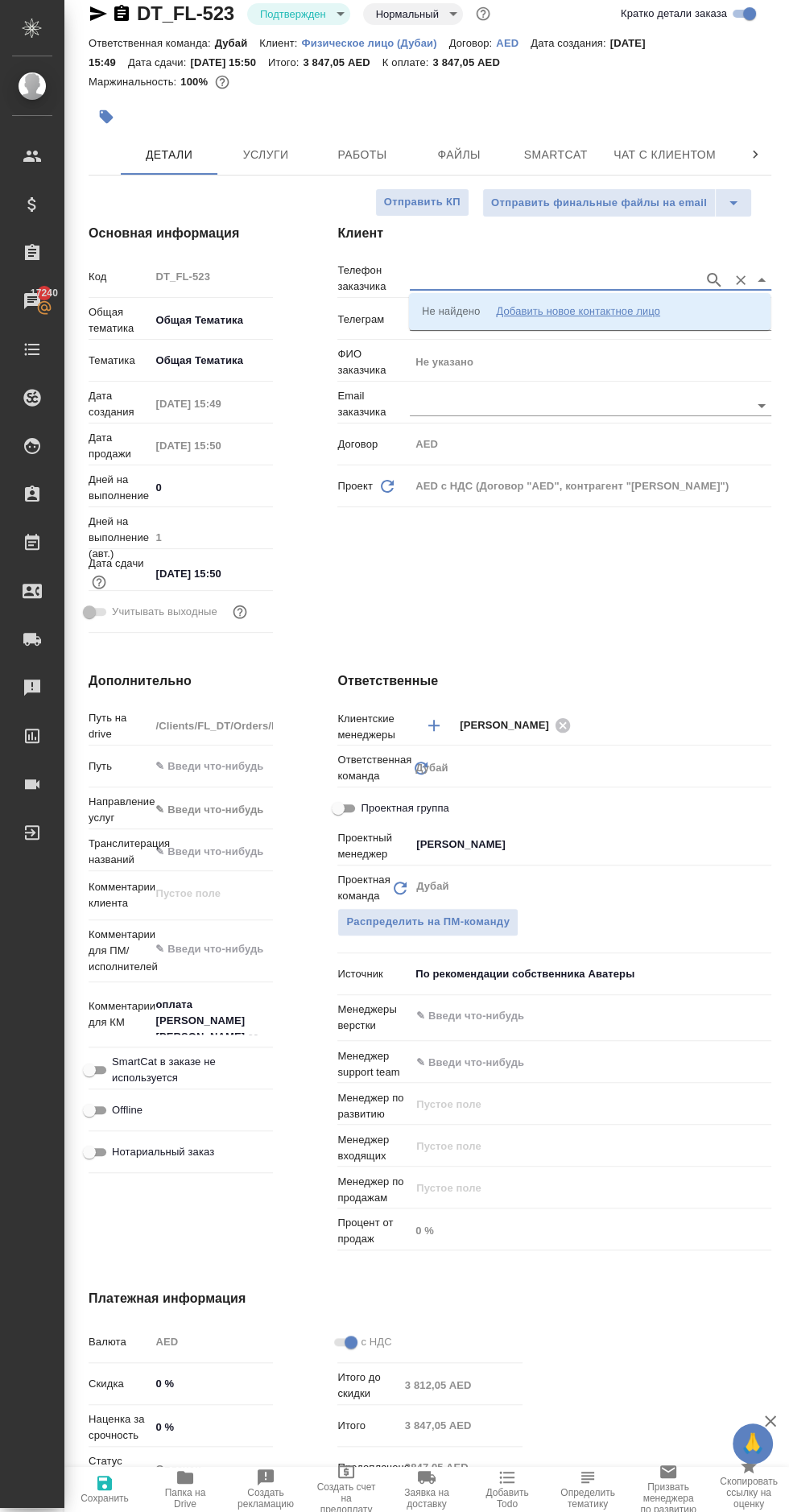
type textarea "x"
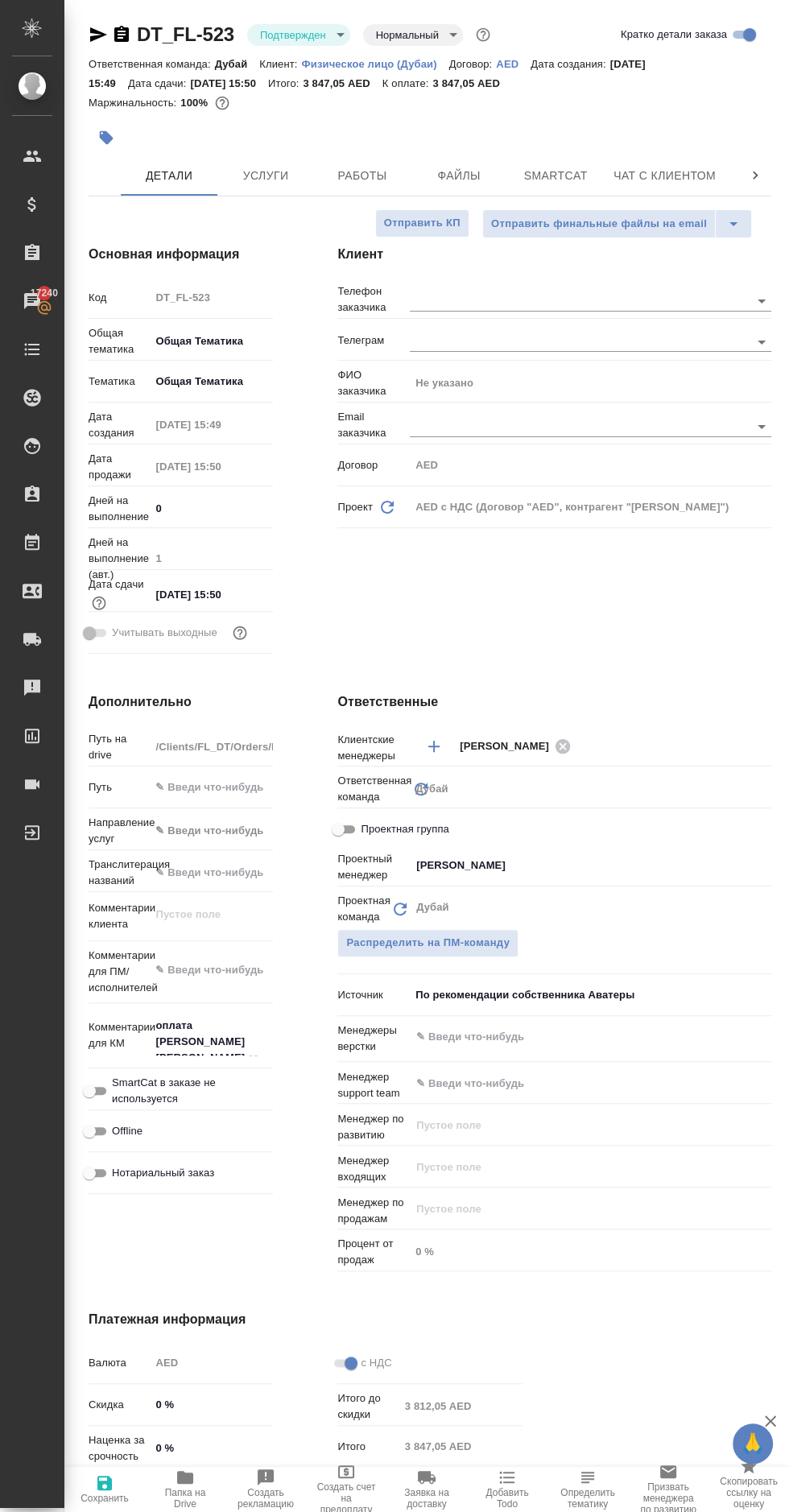
type textarea "x"
